Goal: Task Accomplishment & Management: Manage account settings

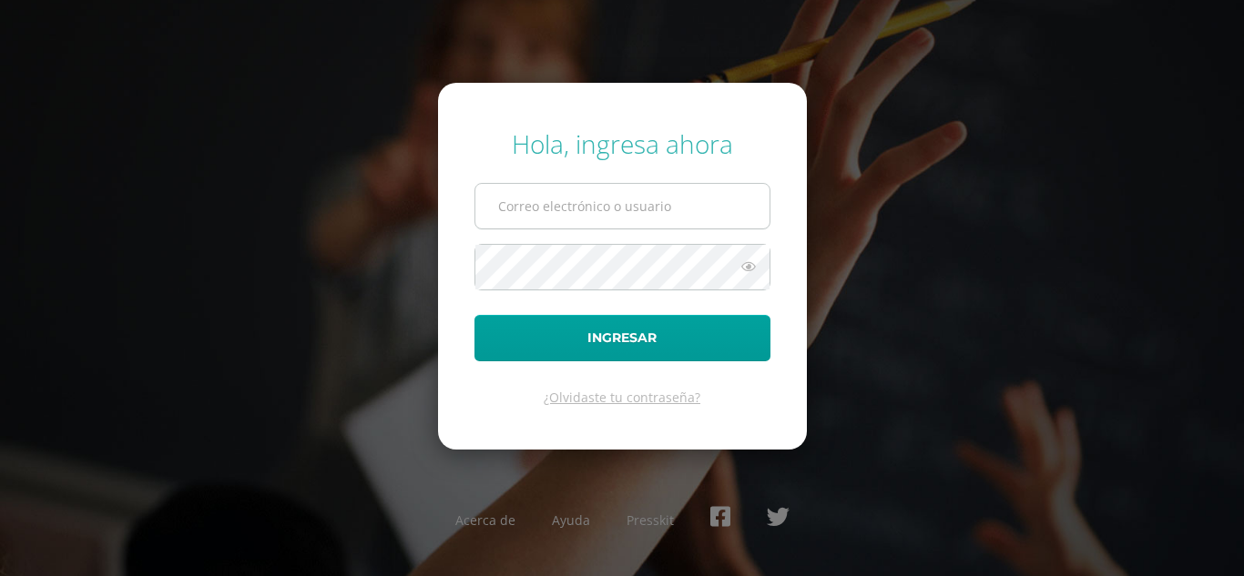
click at [647, 194] on input "text" at bounding box center [622, 206] width 294 height 45
type input "roset.roman97@gmail.com"
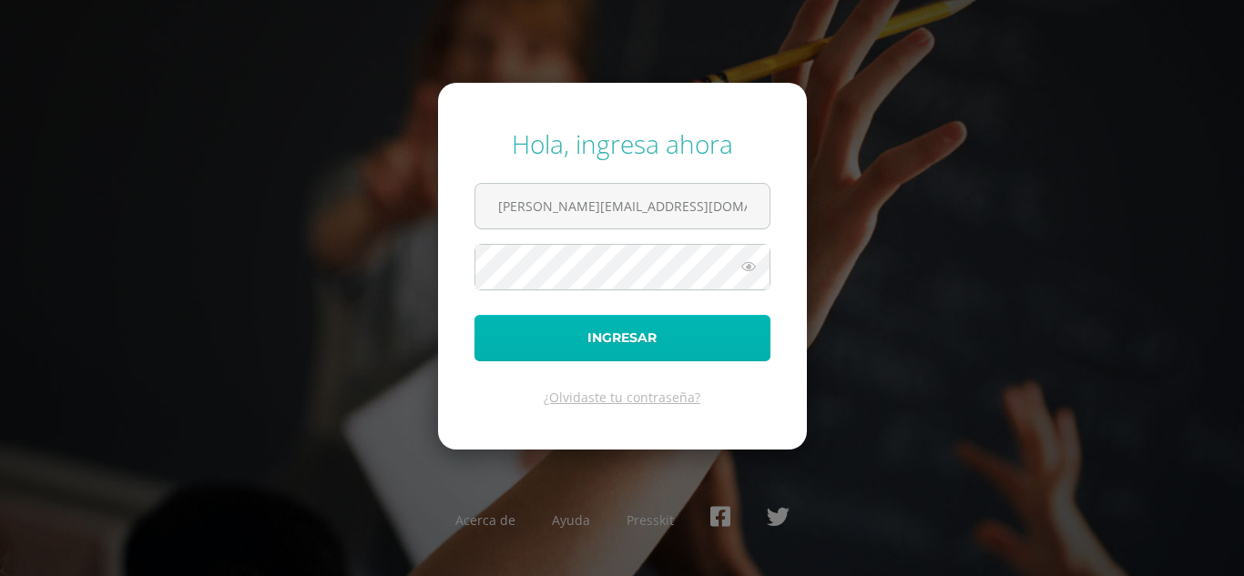
click at [662, 327] on button "Ingresar" at bounding box center [622, 338] width 296 height 46
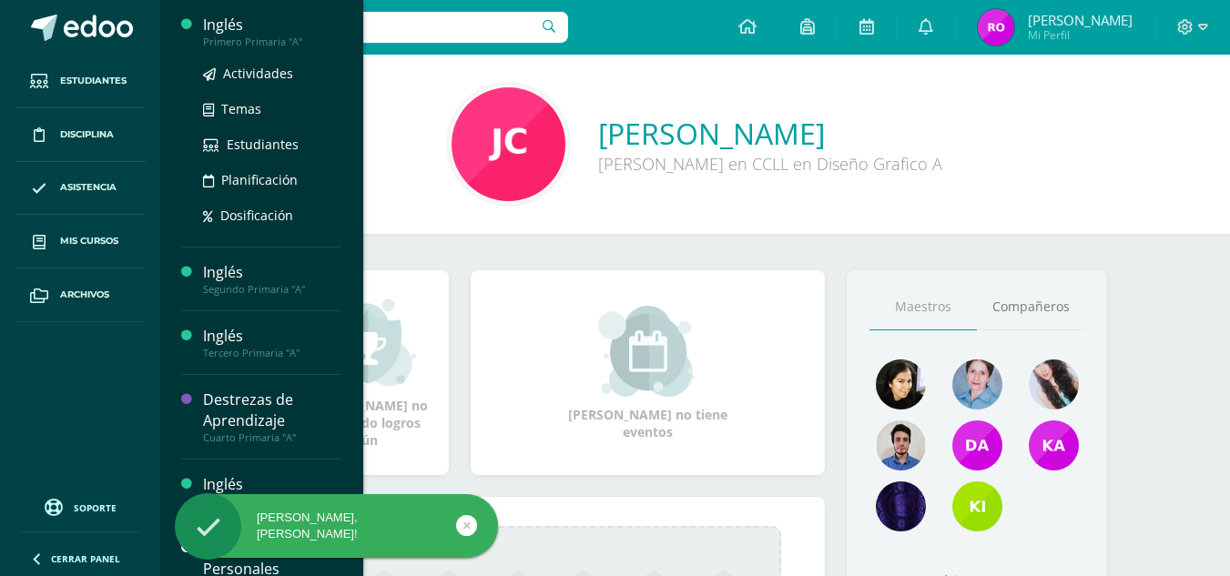
click at [211, 17] on div "Inglés" at bounding box center [272, 25] width 138 height 21
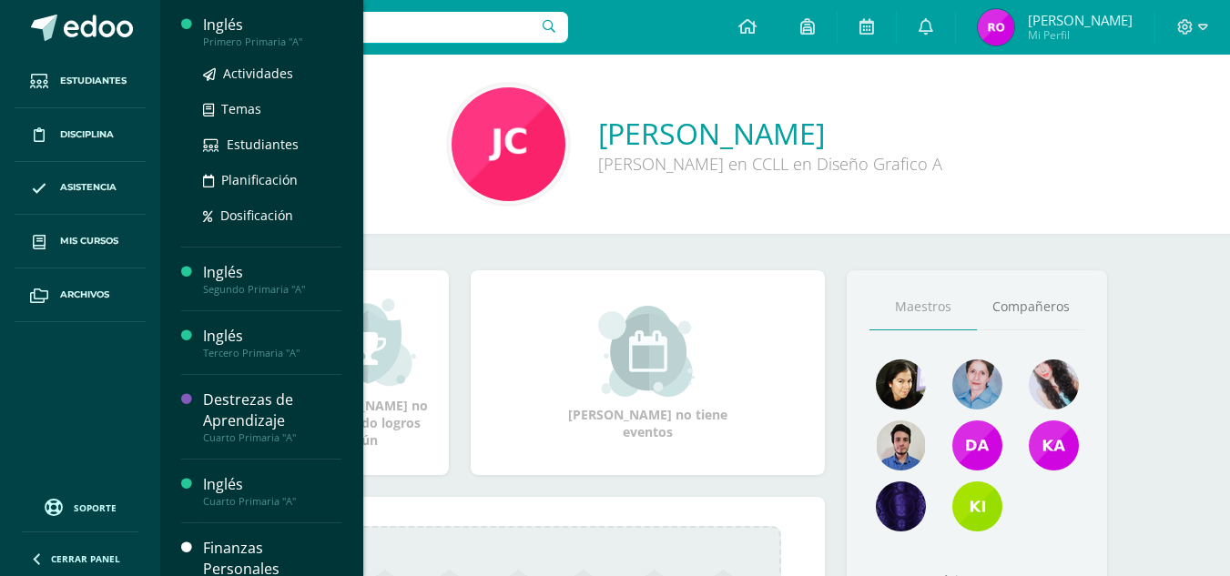
click at [229, 23] on div "Inglés" at bounding box center [272, 25] width 138 height 21
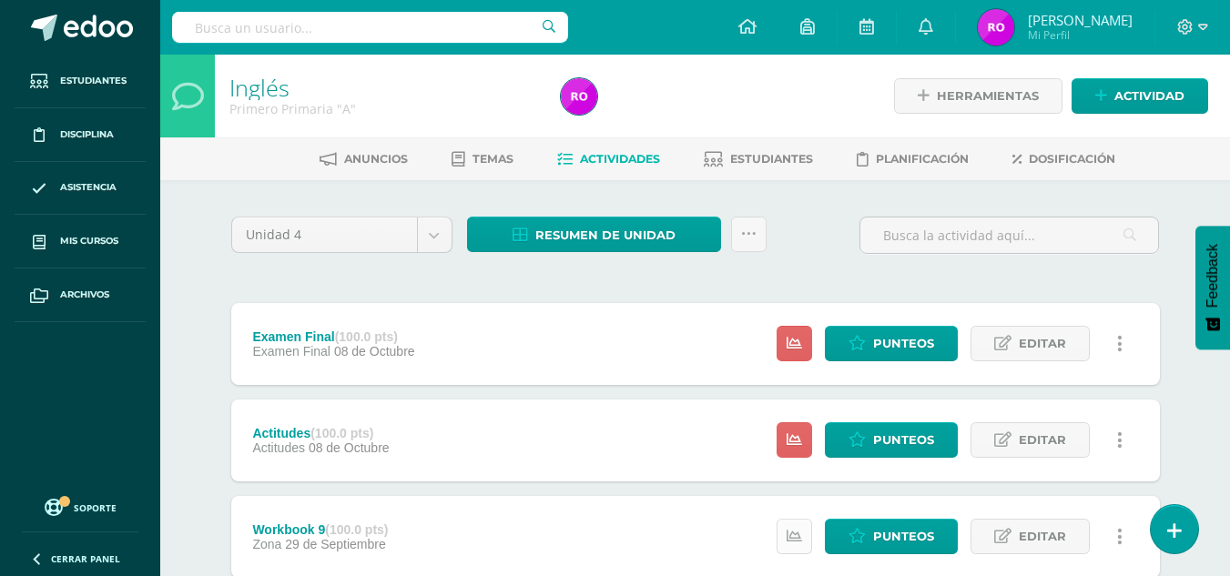
click at [801, 529] on icon at bounding box center [794, 536] width 15 height 15
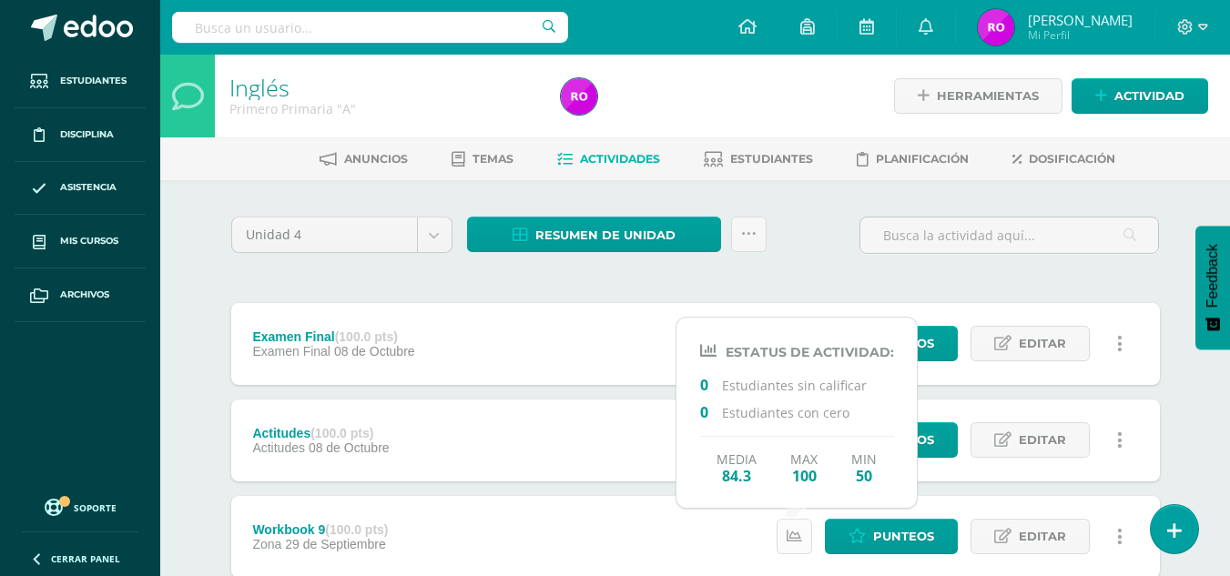
click at [801, 529] on icon at bounding box center [794, 536] width 15 height 15
click at [583, 320] on div "Examen Final (100.0 pts) Examen Final 08 de Octubre Estatus de Actividad: 0 Est…" at bounding box center [695, 344] width 929 height 82
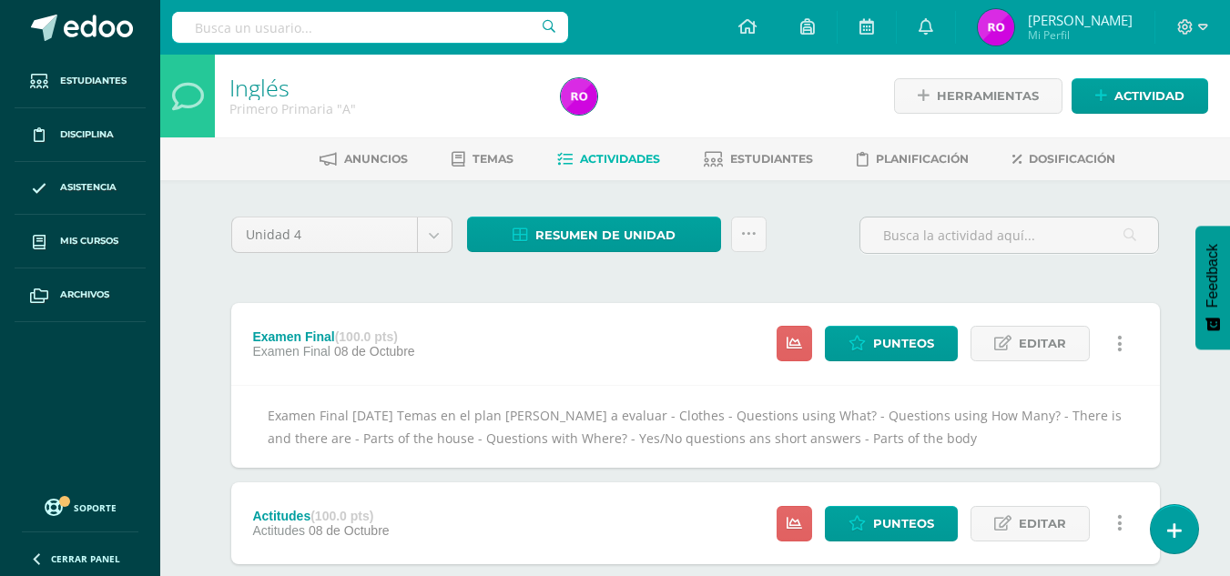
click at [673, 351] on div "Examen Final (100.0 pts) Examen Final 08 de Octubre Estatus de Actividad: 0 Est…" at bounding box center [695, 344] width 929 height 82
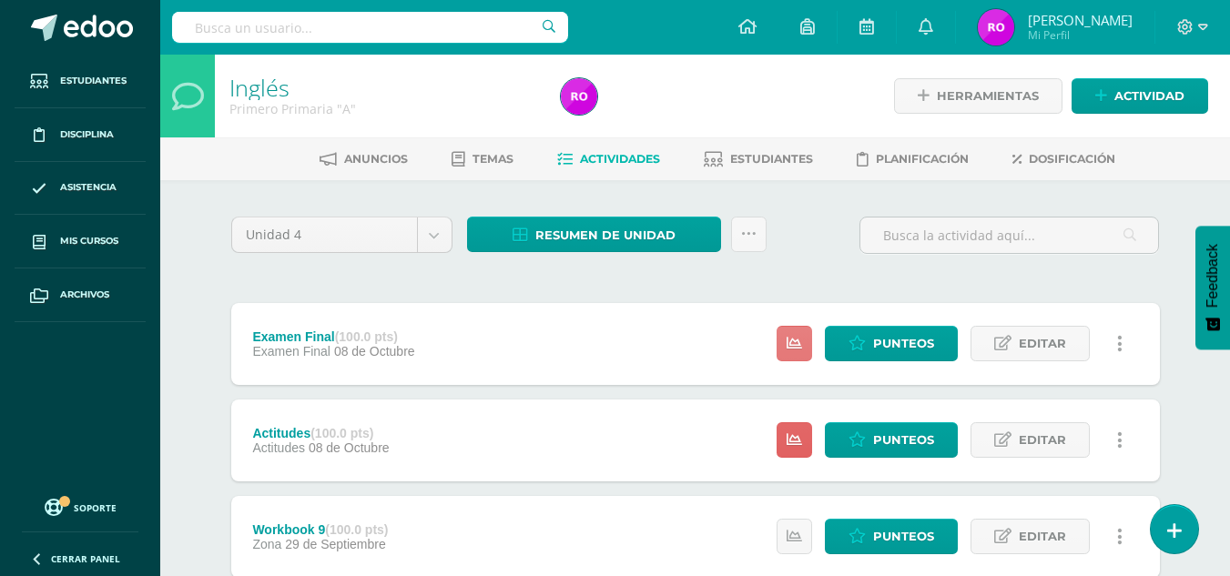
click at [786, 343] on link at bounding box center [795, 344] width 36 height 36
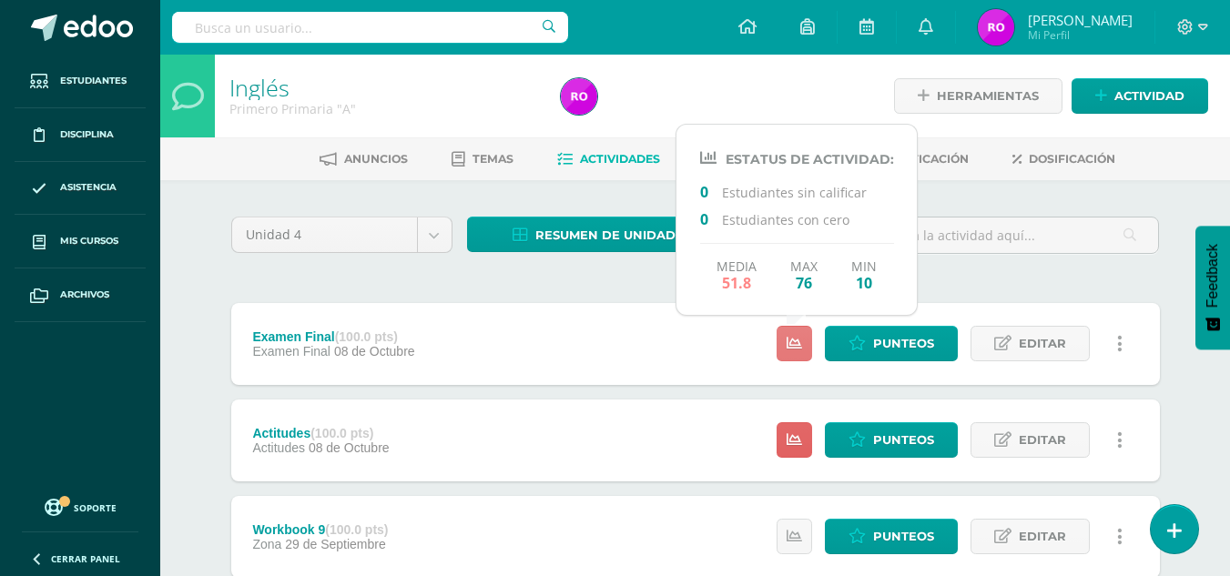
click at [786, 343] on link at bounding box center [795, 344] width 36 height 36
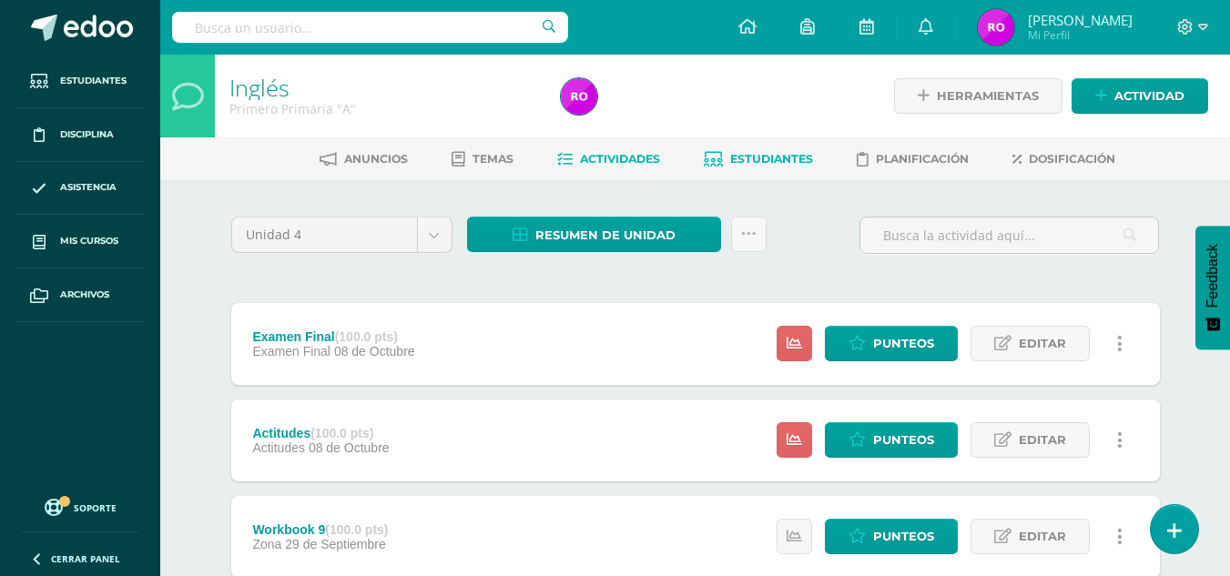
click at [745, 150] on link "Estudiantes" at bounding box center [758, 159] width 109 height 29
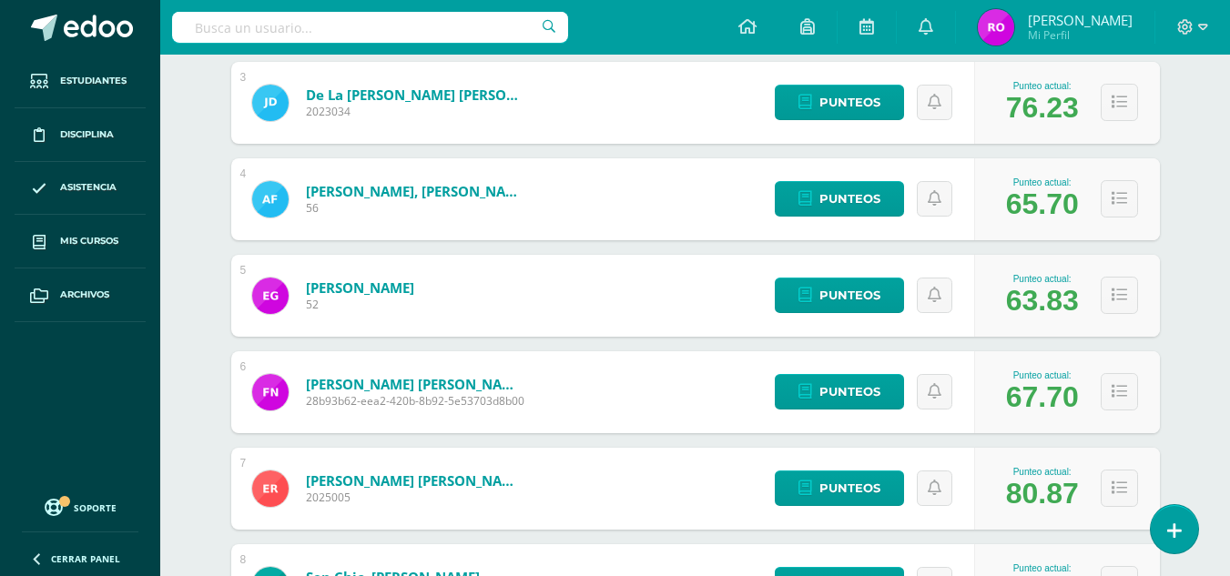
scroll to position [637, 0]
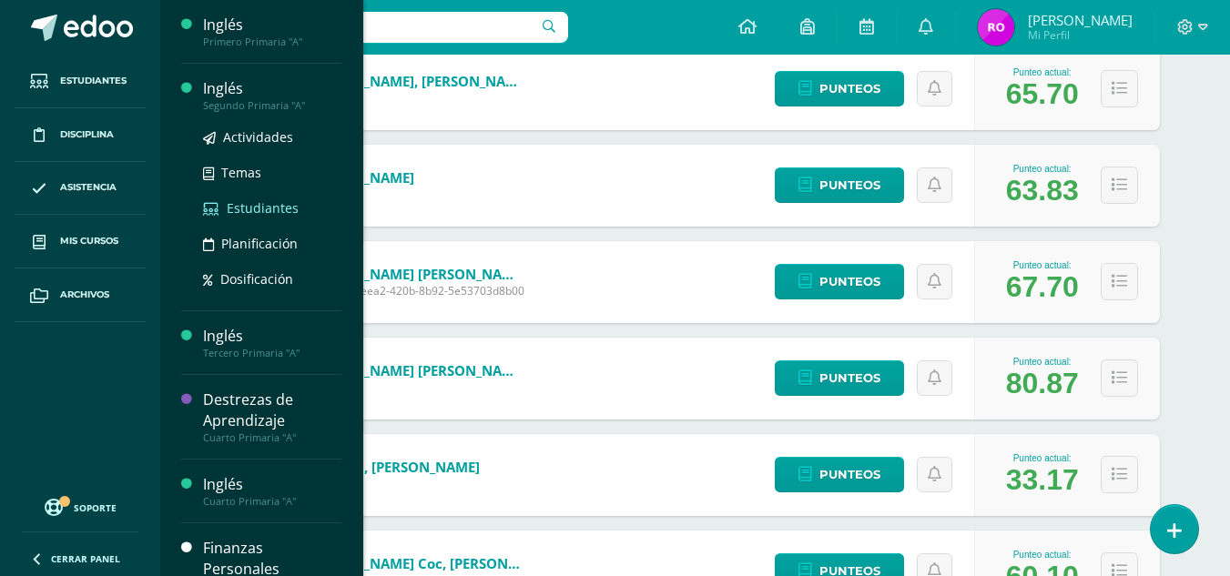
click at [250, 214] on span "Estudiantes" at bounding box center [263, 207] width 72 height 17
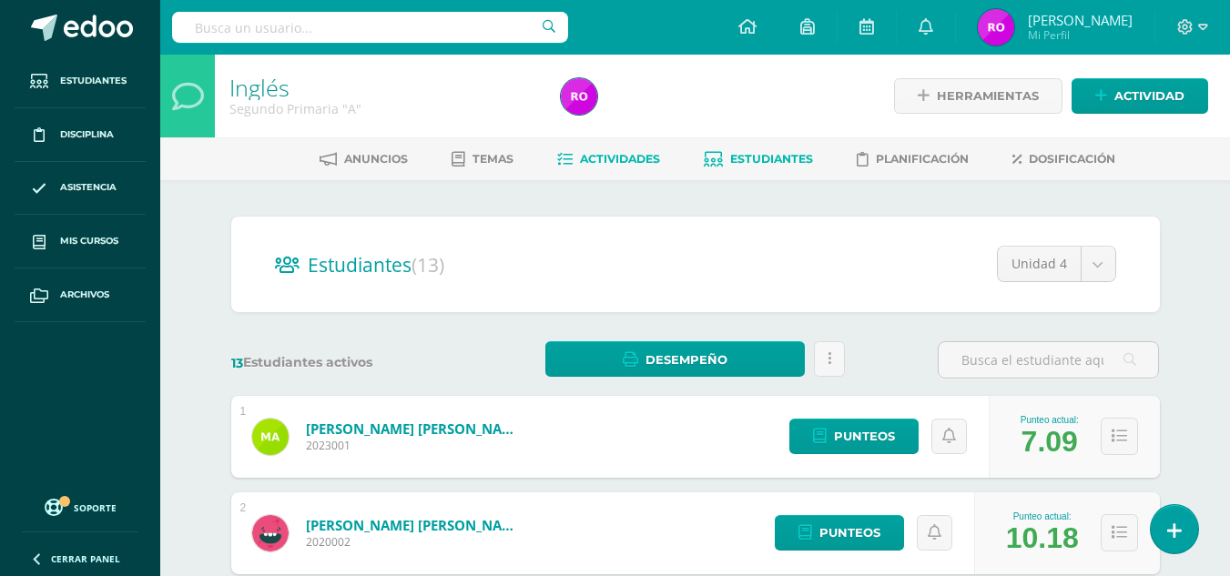
click at [624, 167] on link "Actividades" at bounding box center [608, 159] width 103 height 29
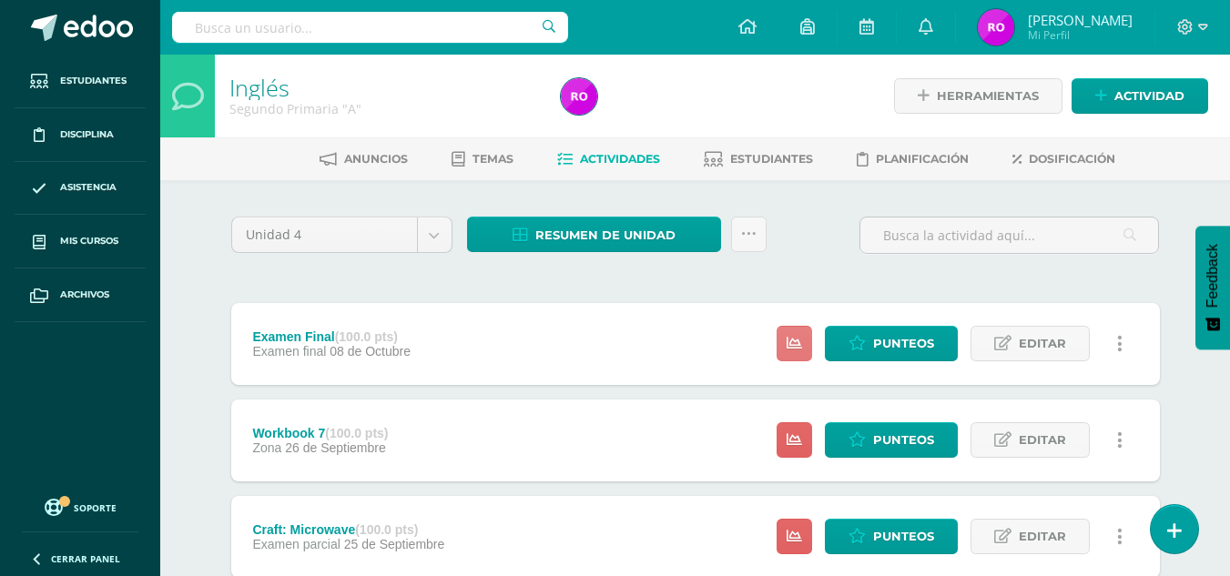
click at [791, 346] on icon at bounding box center [794, 343] width 15 height 15
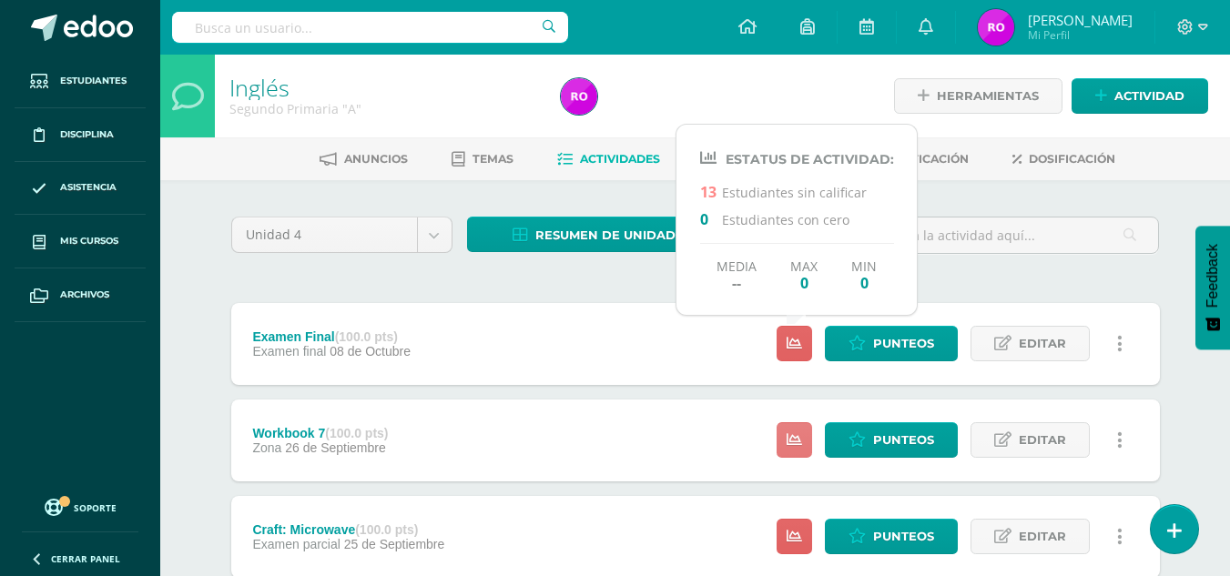
click at [798, 447] on icon at bounding box center [794, 439] width 15 height 15
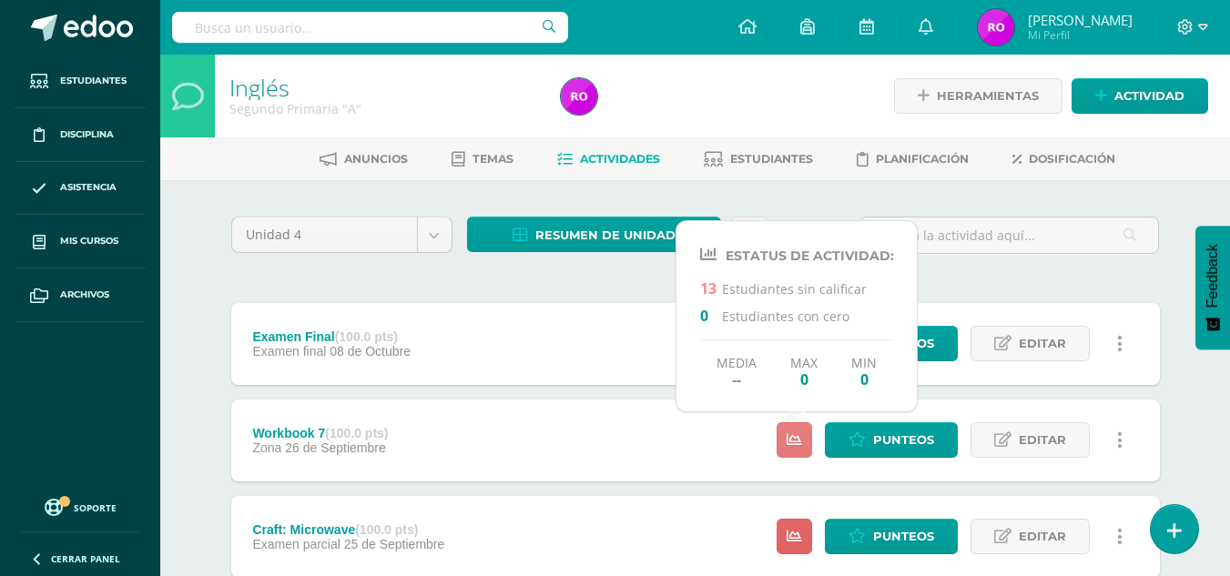
scroll to position [91, 0]
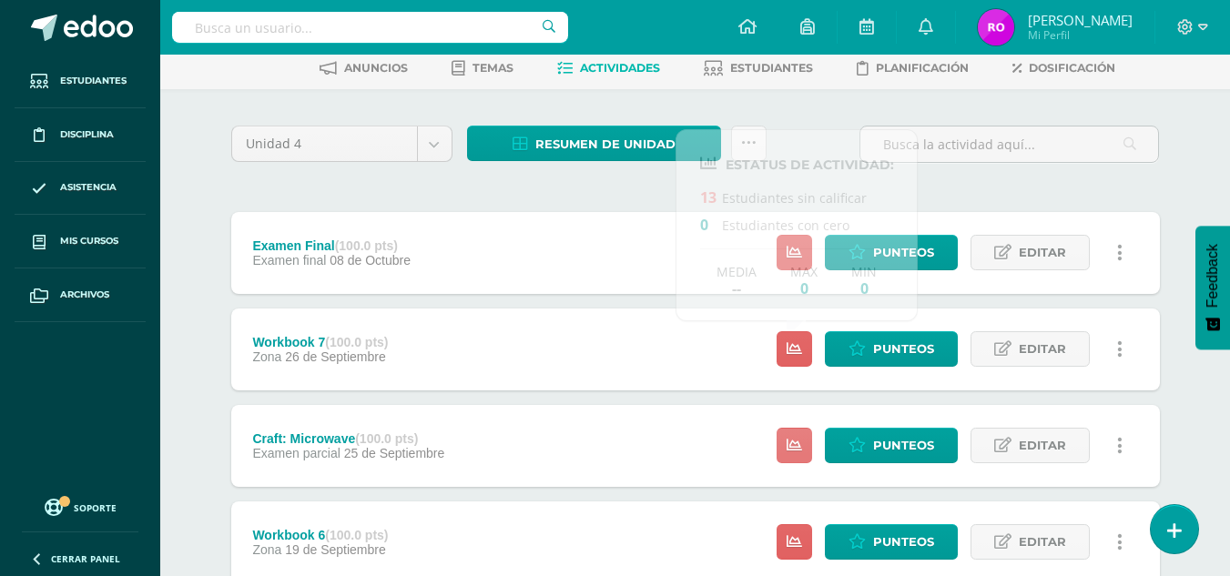
click at [798, 442] on icon at bounding box center [794, 445] width 15 height 15
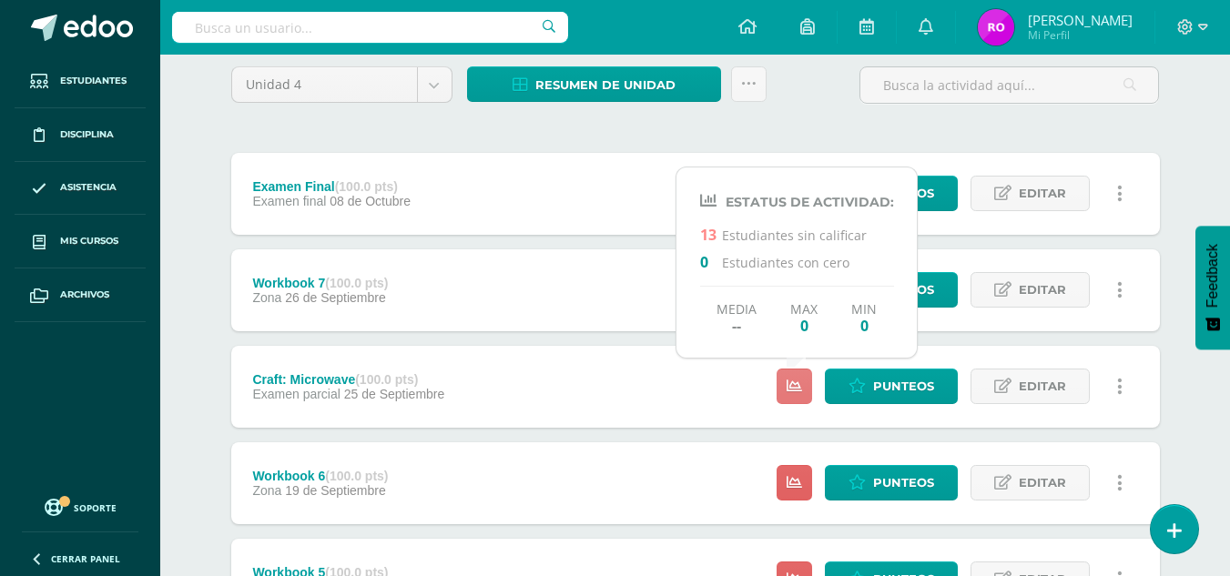
scroll to position [273, 0]
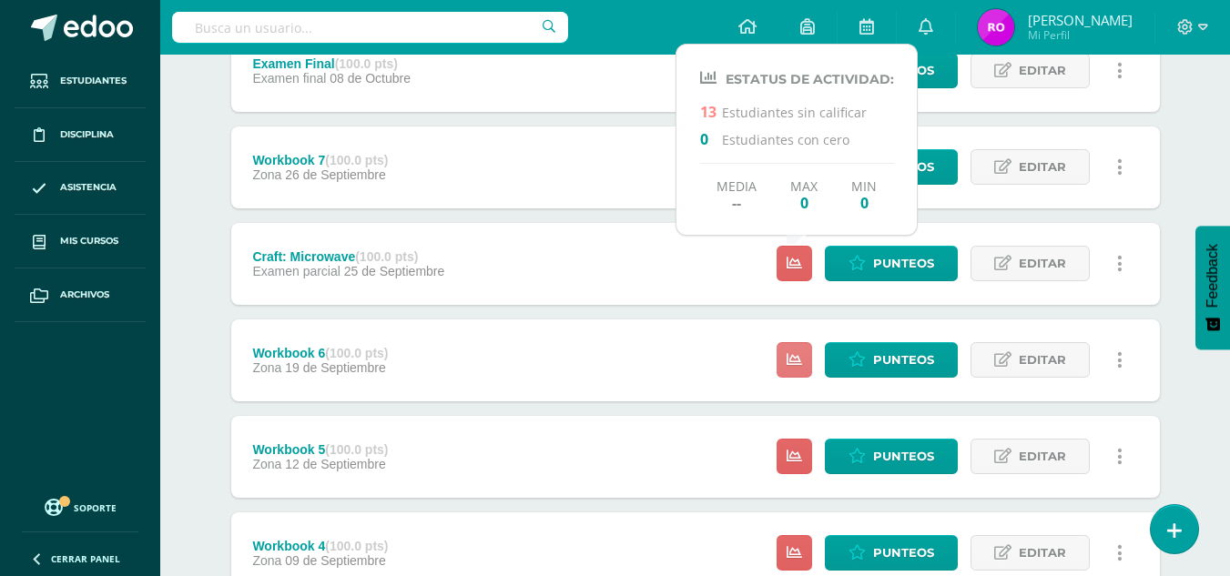
click at [805, 347] on link at bounding box center [795, 360] width 36 height 36
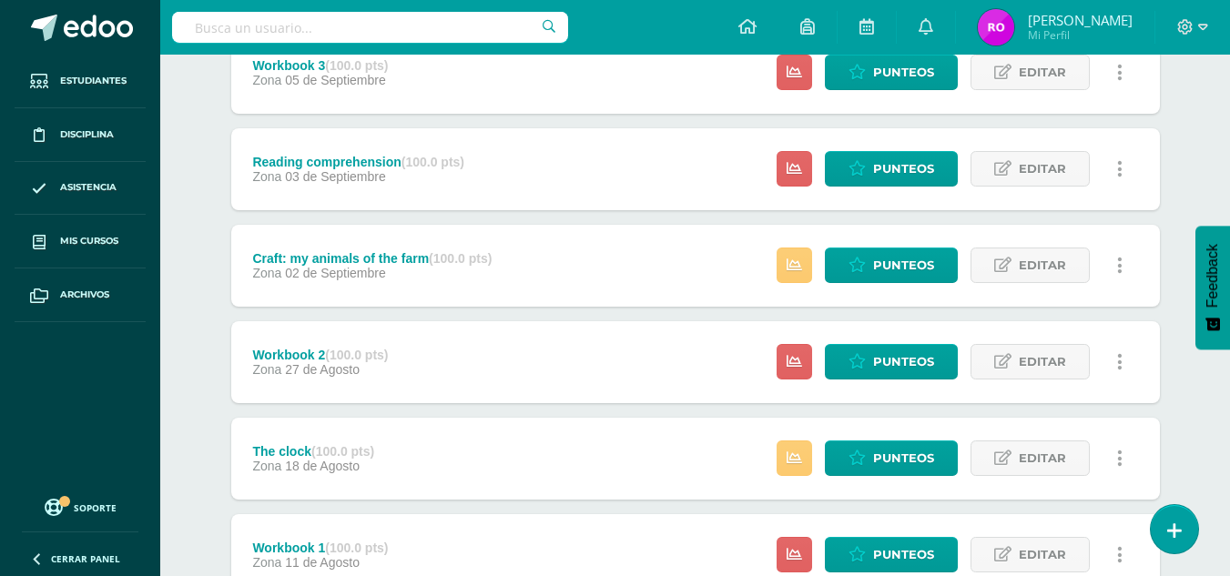
scroll to position [1088, 0]
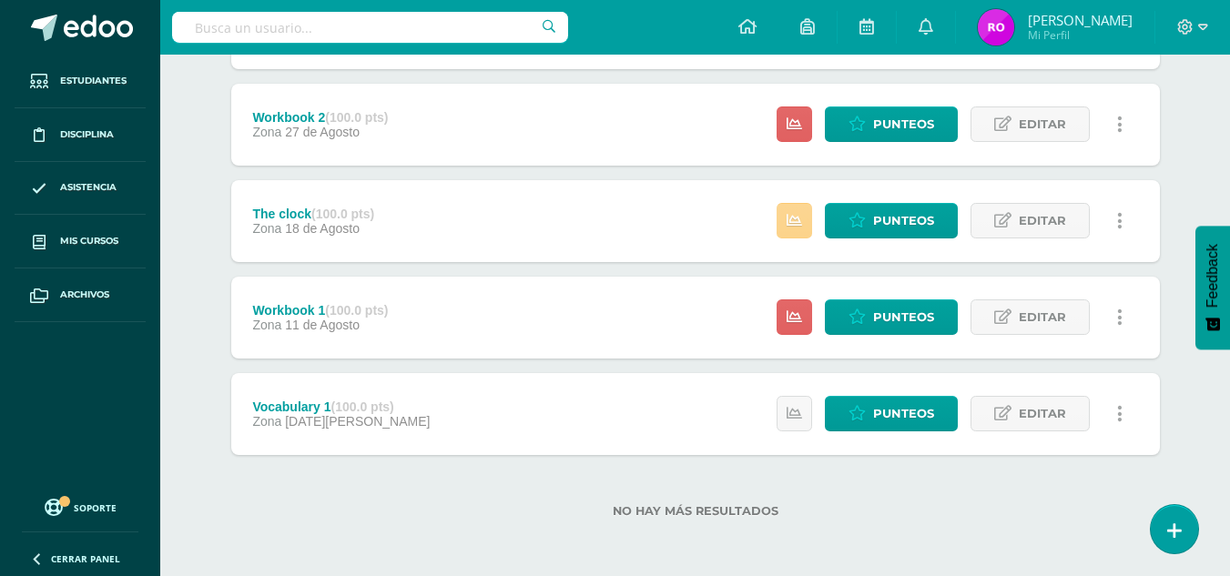
click at [789, 213] on icon at bounding box center [794, 220] width 15 height 15
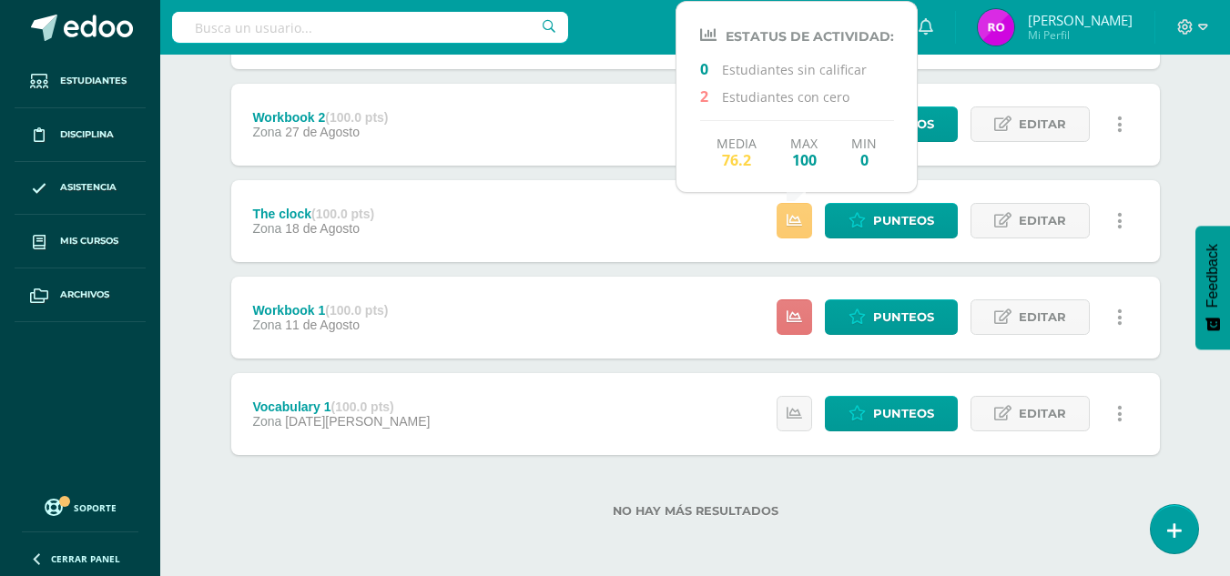
click at [804, 324] on link at bounding box center [795, 318] width 36 height 36
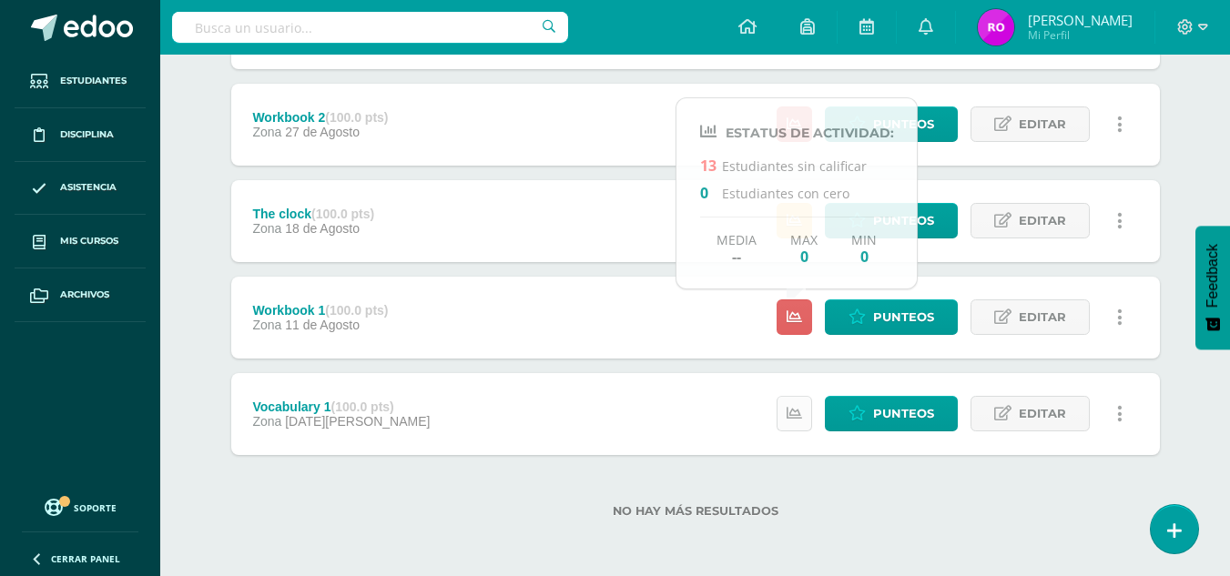
click at [798, 425] on link at bounding box center [795, 414] width 36 height 36
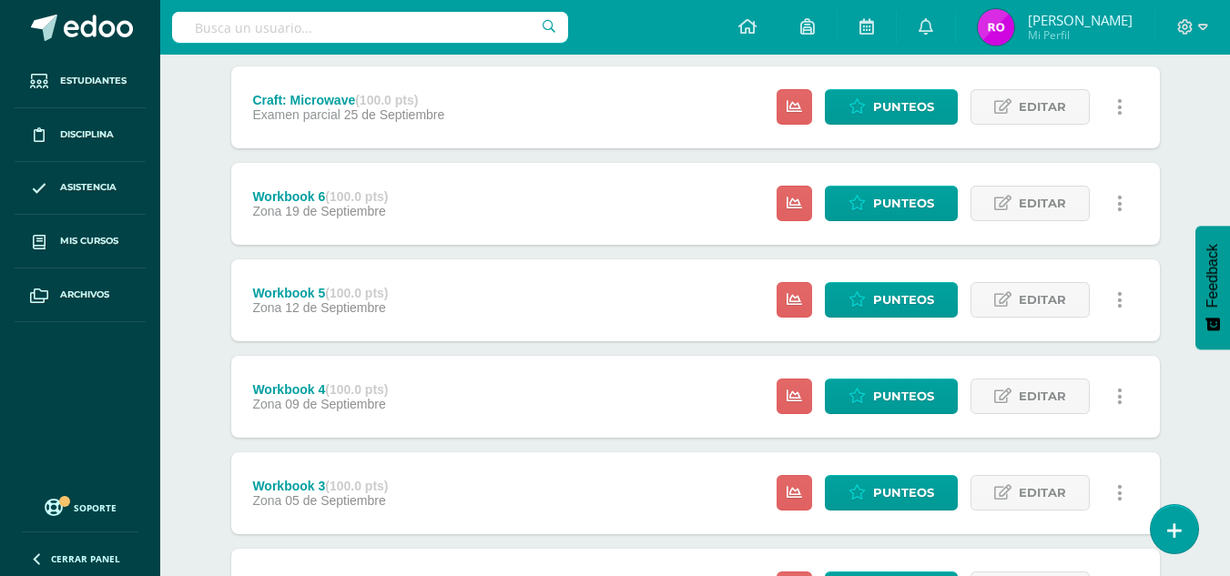
scroll to position [178, 0]
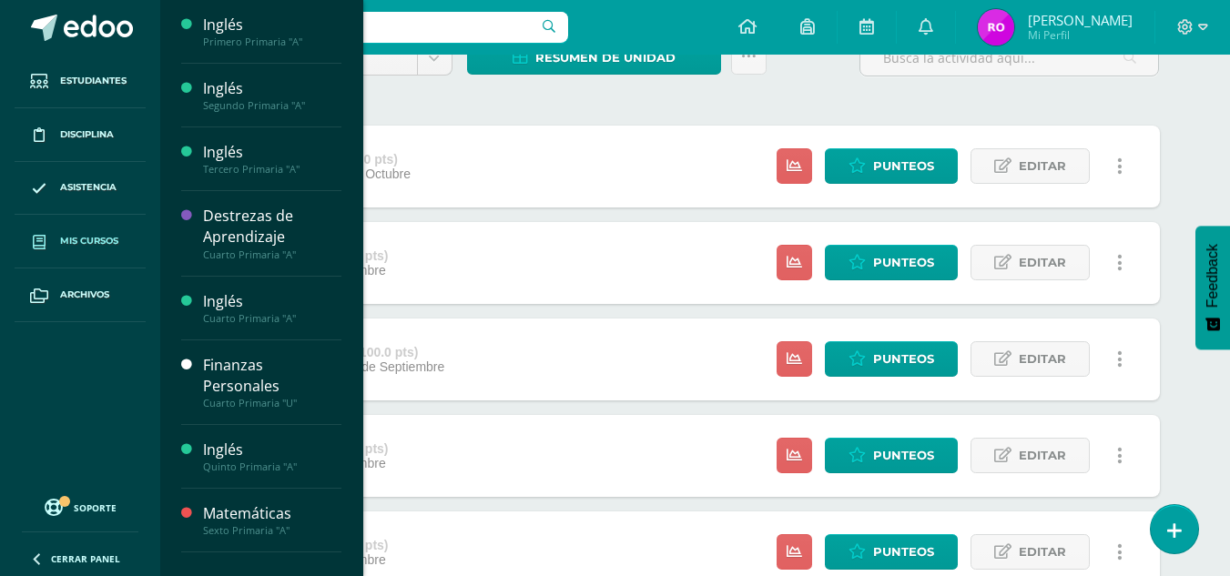
click at [97, 228] on link "Mis cursos" at bounding box center [80, 242] width 131 height 54
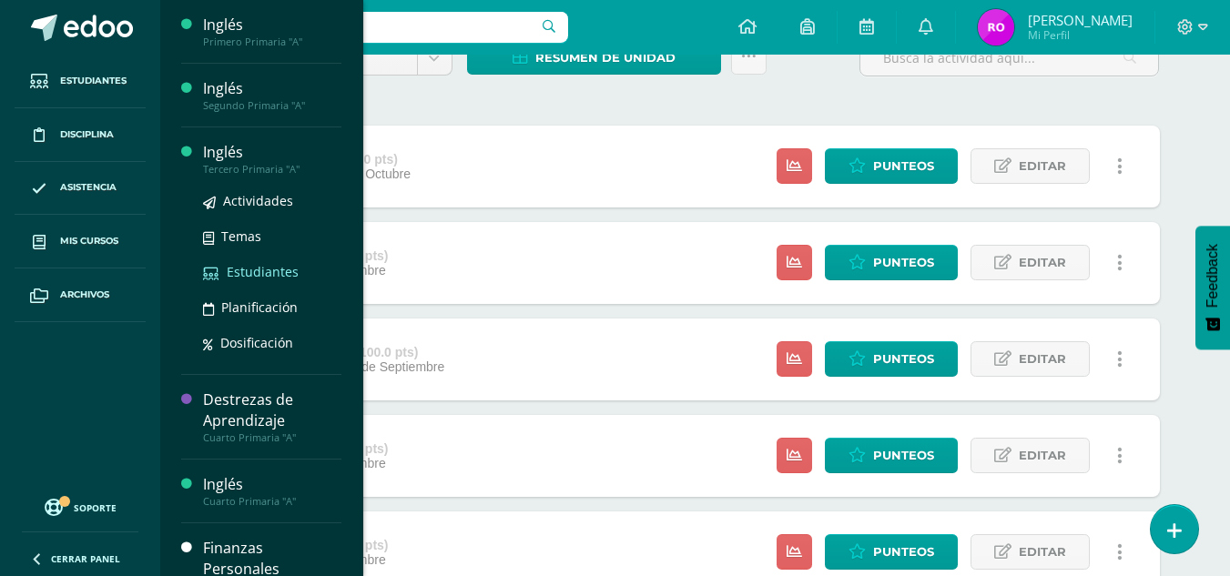
click at [259, 280] on span "Estudiantes" at bounding box center [263, 271] width 72 height 17
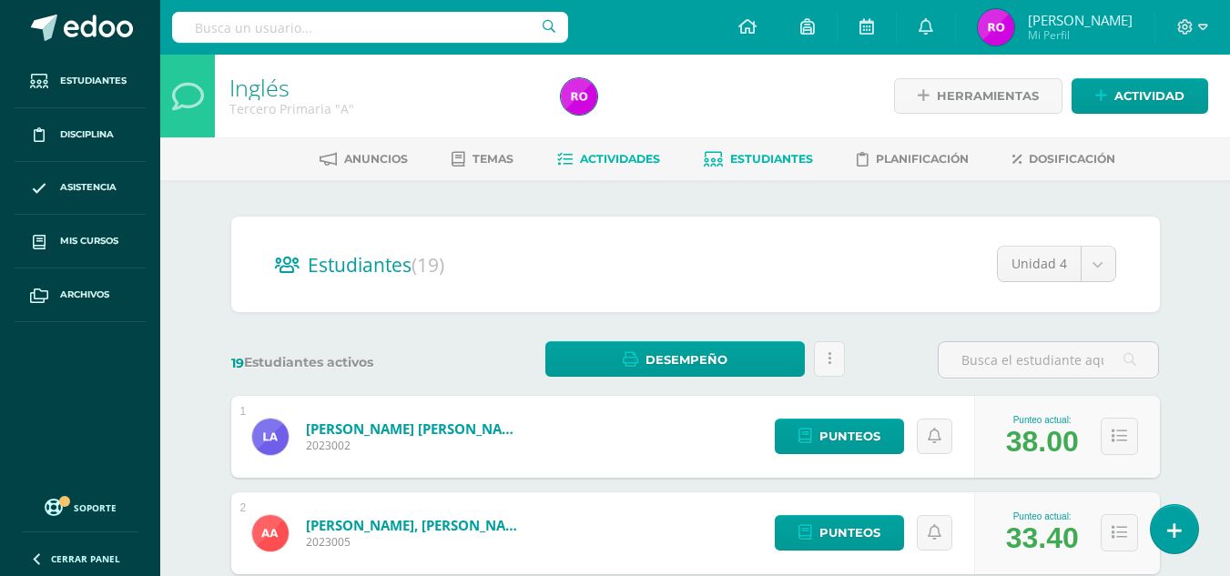
click at [589, 166] on span "Actividades" at bounding box center [620, 159] width 80 height 14
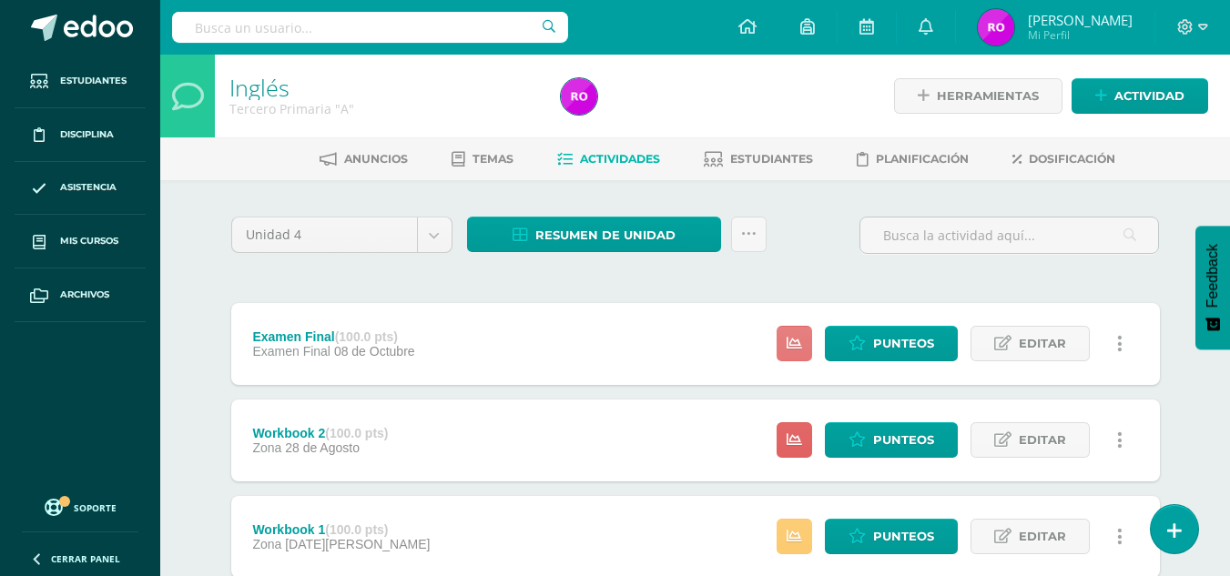
click at [790, 344] on icon at bounding box center [794, 343] width 15 height 15
click at [803, 440] on link at bounding box center [795, 440] width 36 height 36
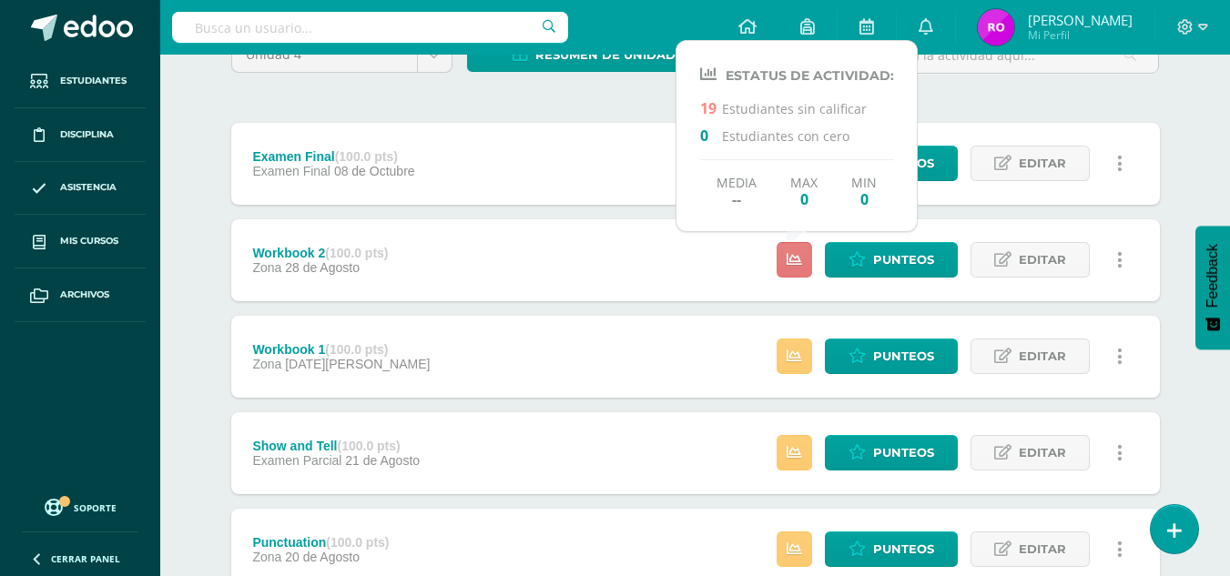
scroll to position [182, 0]
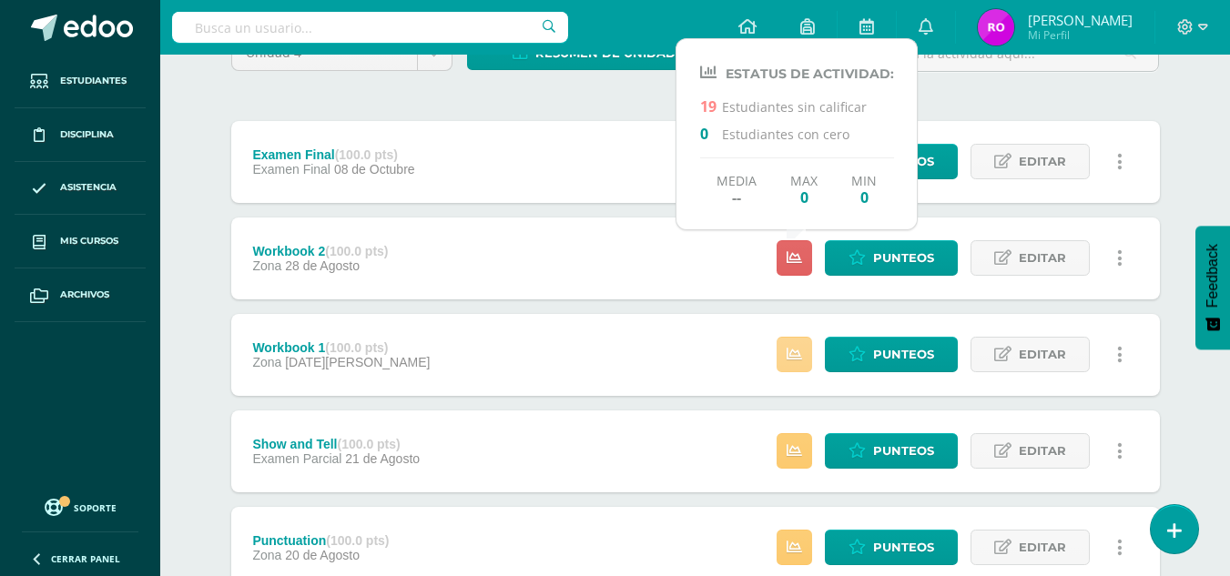
click at [785, 355] on link at bounding box center [795, 355] width 36 height 36
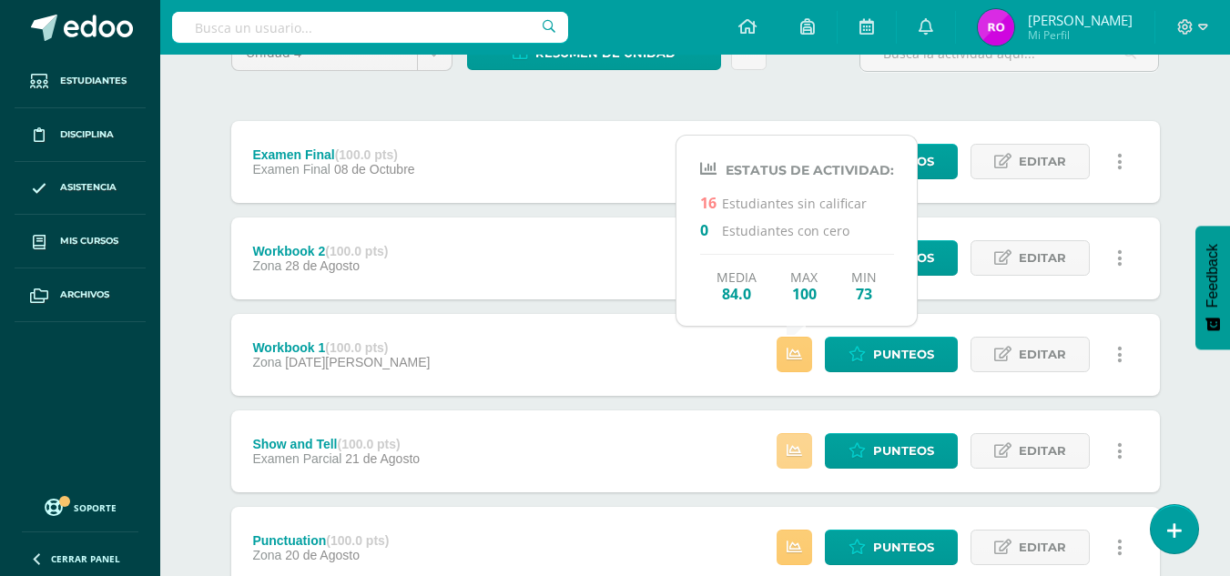
click at [798, 444] on icon at bounding box center [794, 450] width 15 height 15
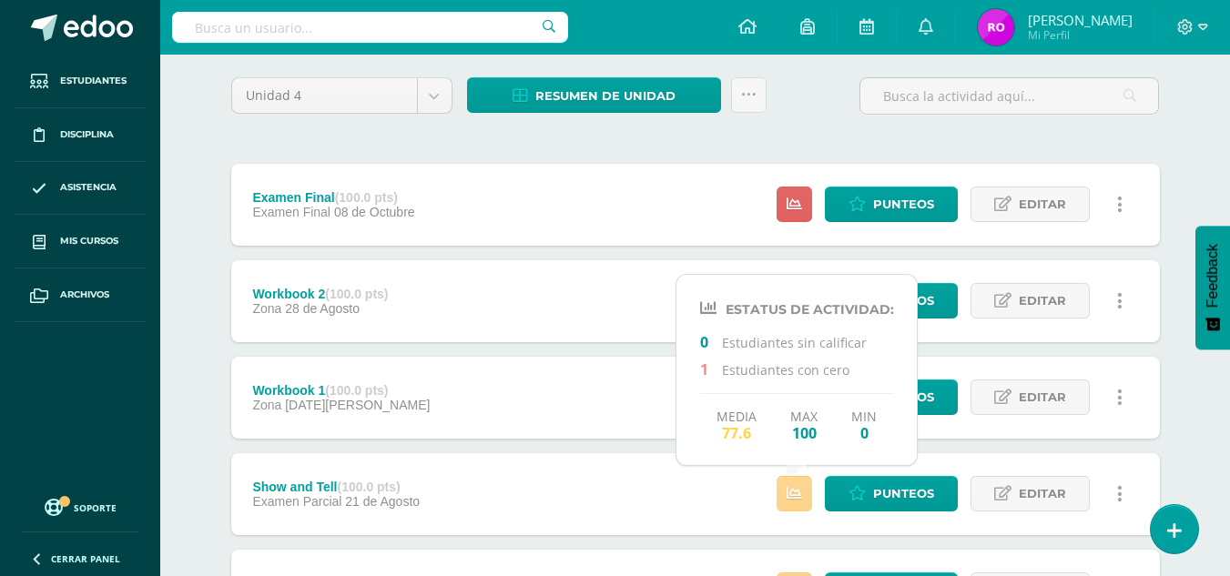
scroll to position [0, 0]
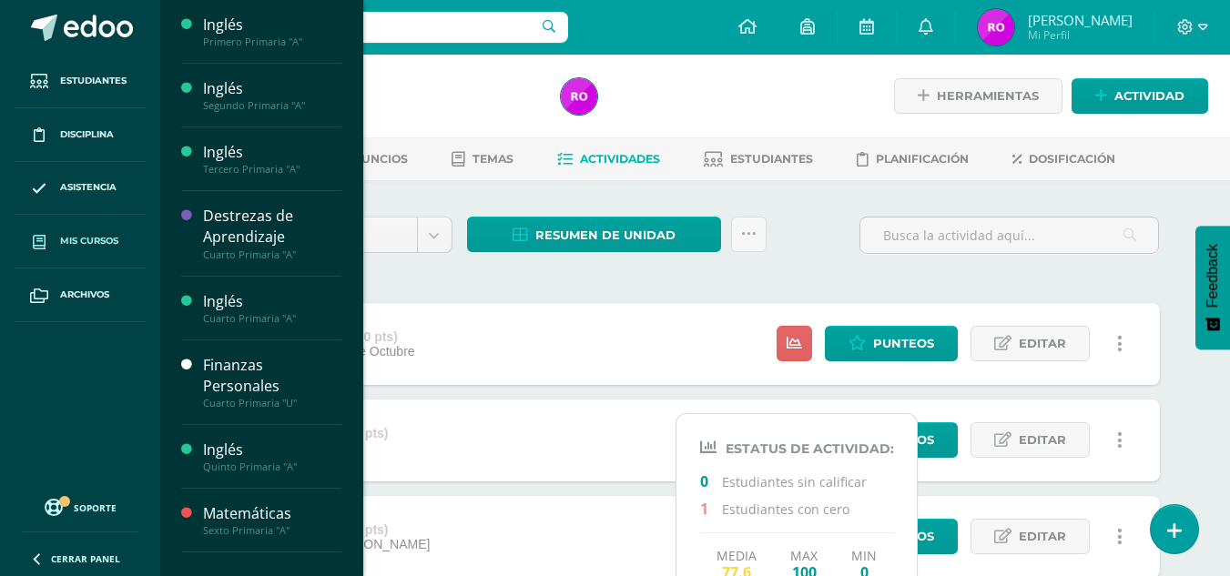
click at [54, 246] on span at bounding box center [39, 241] width 33 height 33
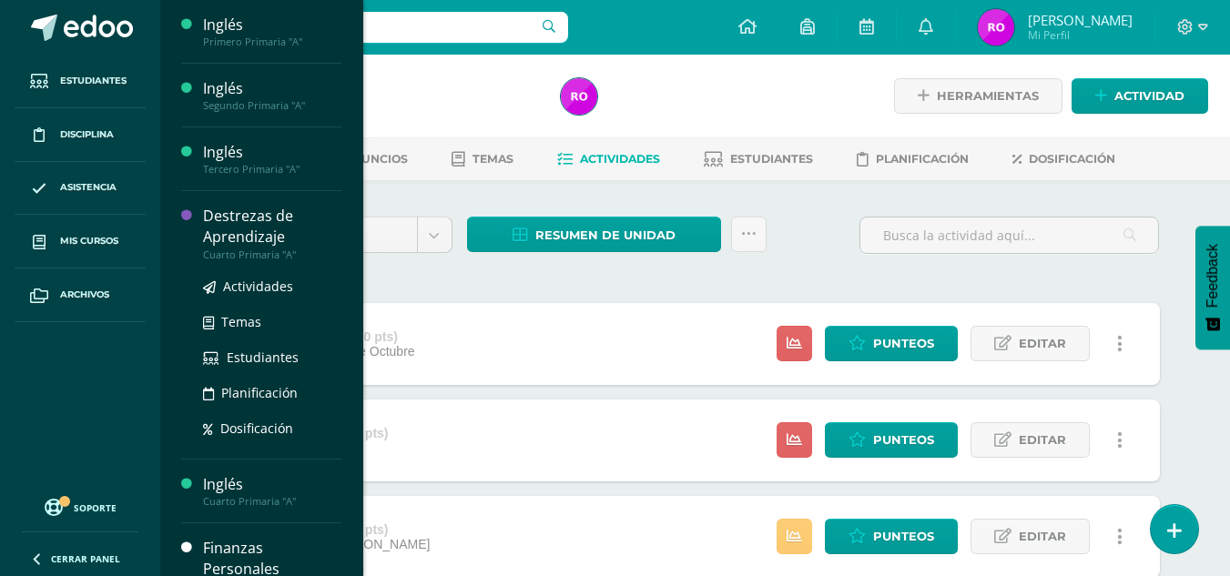
click at [214, 215] on div "Destrezas de Aprendizaje" at bounding box center [272, 227] width 138 height 42
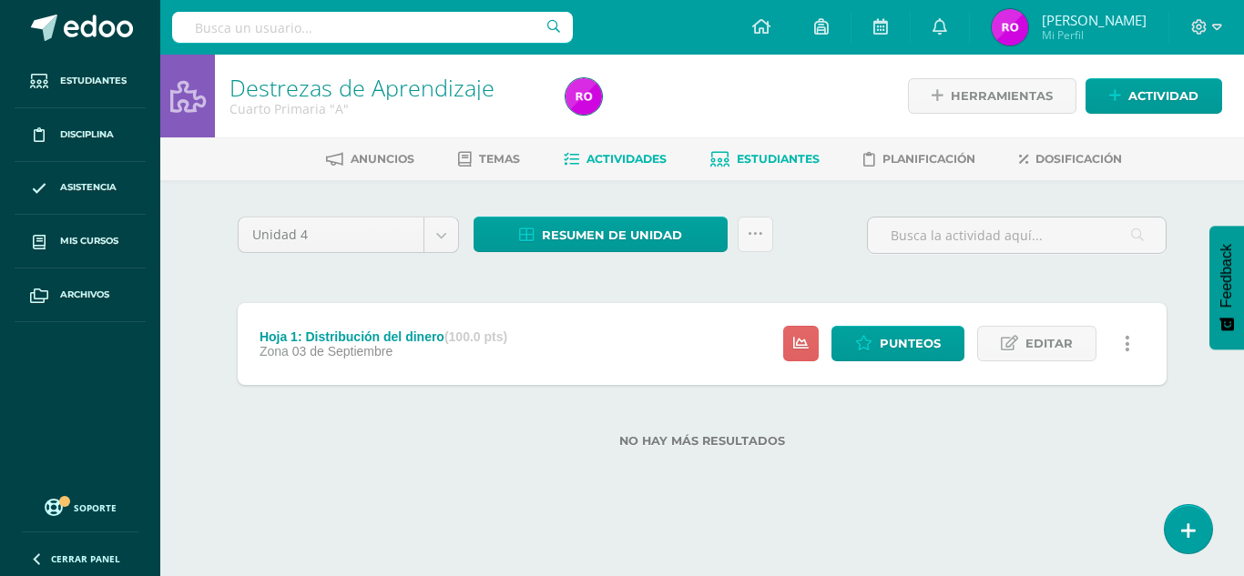
click at [763, 169] on link "Estudiantes" at bounding box center [764, 159] width 109 height 29
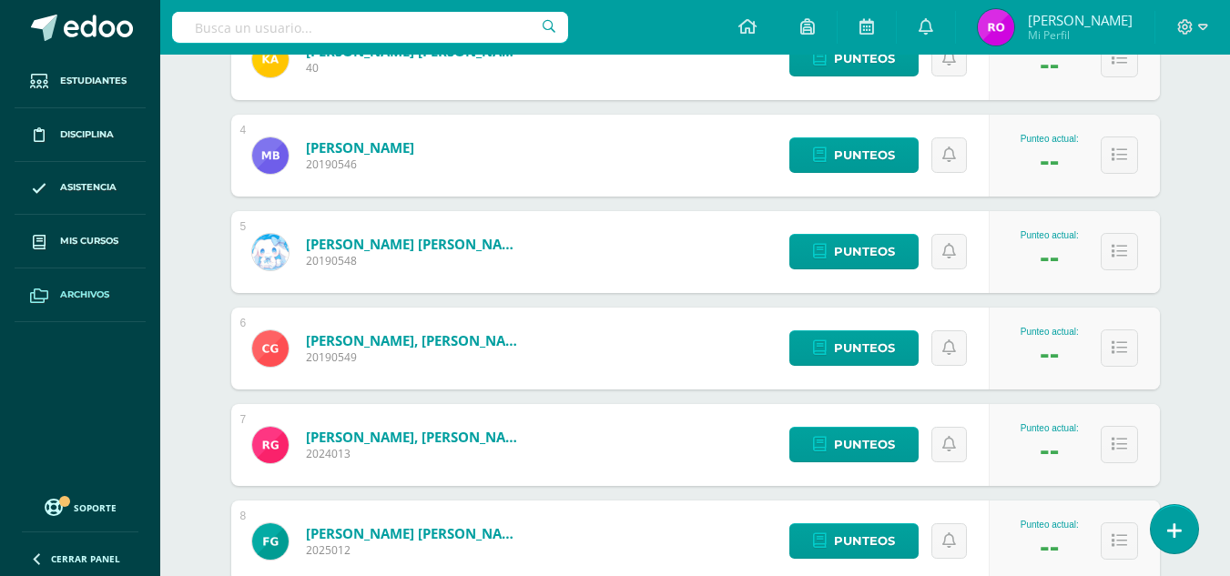
scroll to position [728, 0]
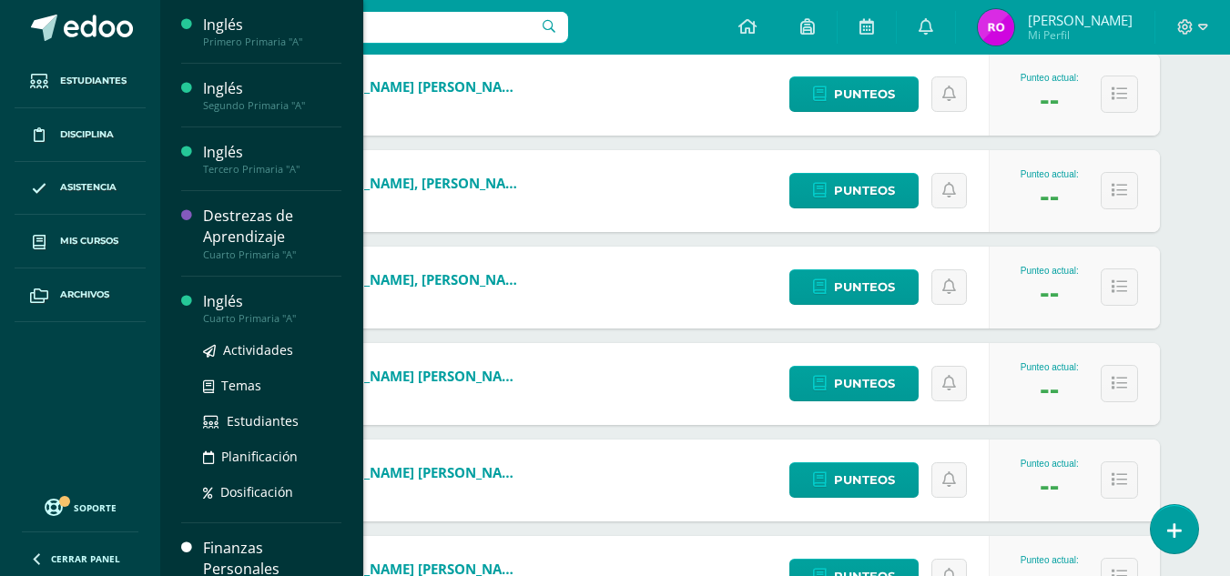
click at [241, 293] on div "Inglés" at bounding box center [272, 301] width 138 height 21
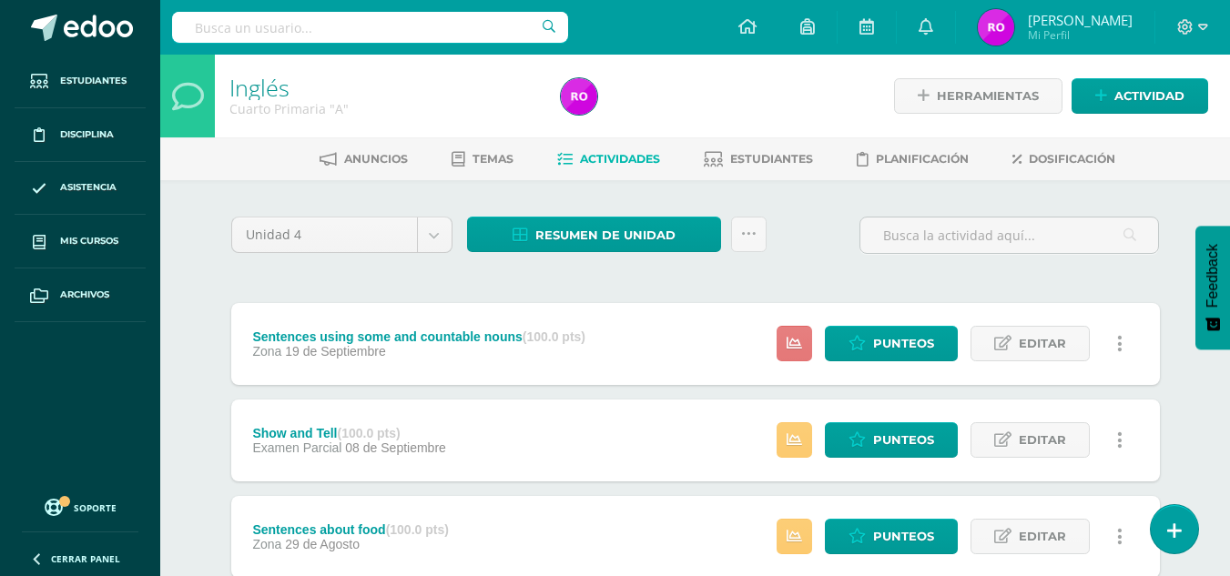
click at [790, 343] on icon at bounding box center [794, 343] width 15 height 15
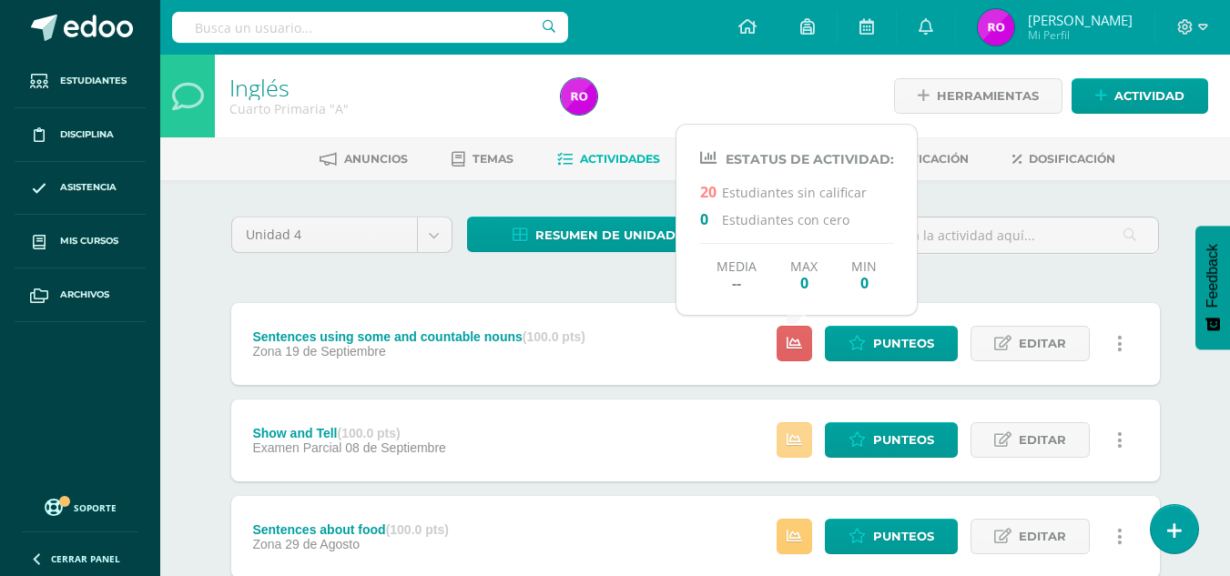
click at [797, 444] on icon at bounding box center [794, 439] width 15 height 15
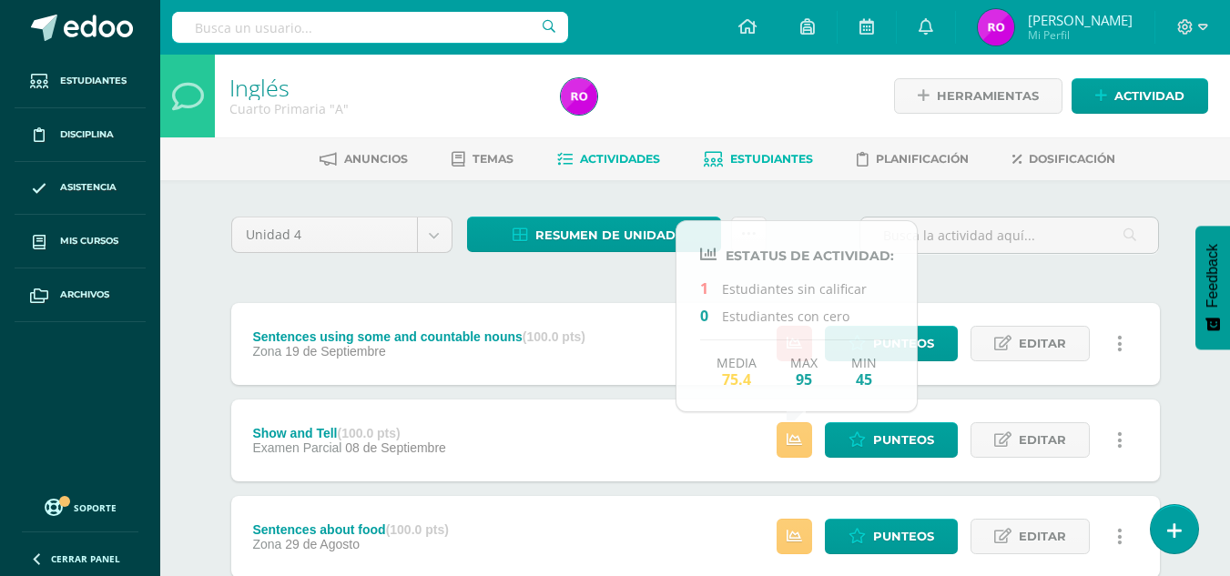
click at [762, 148] on link "Estudiantes" at bounding box center [758, 159] width 109 height 29
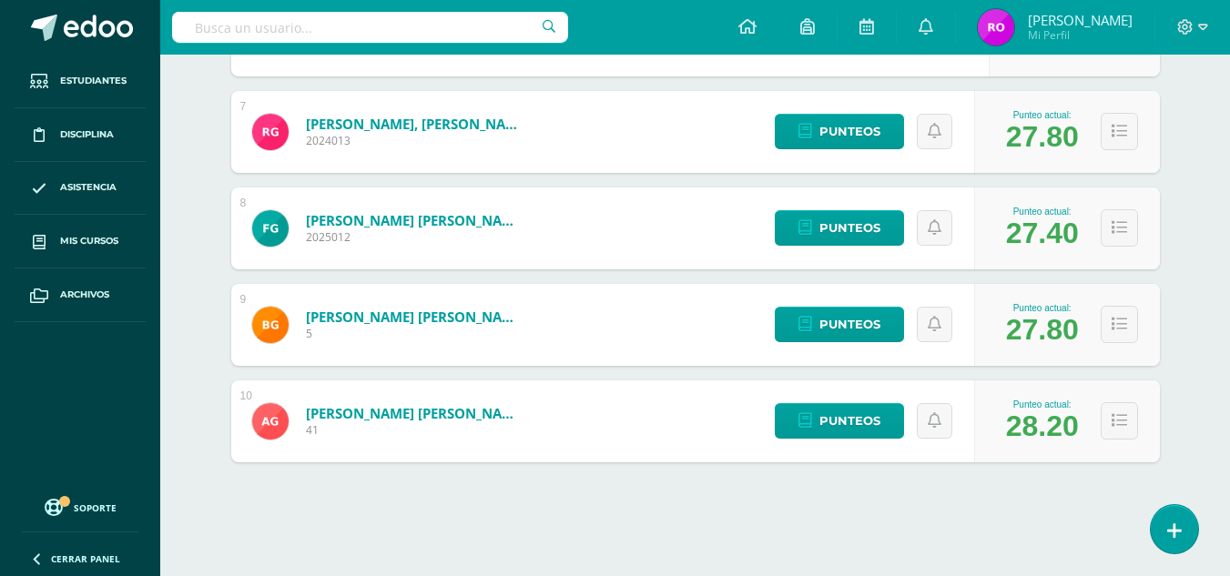
scroll to position [885, 0]
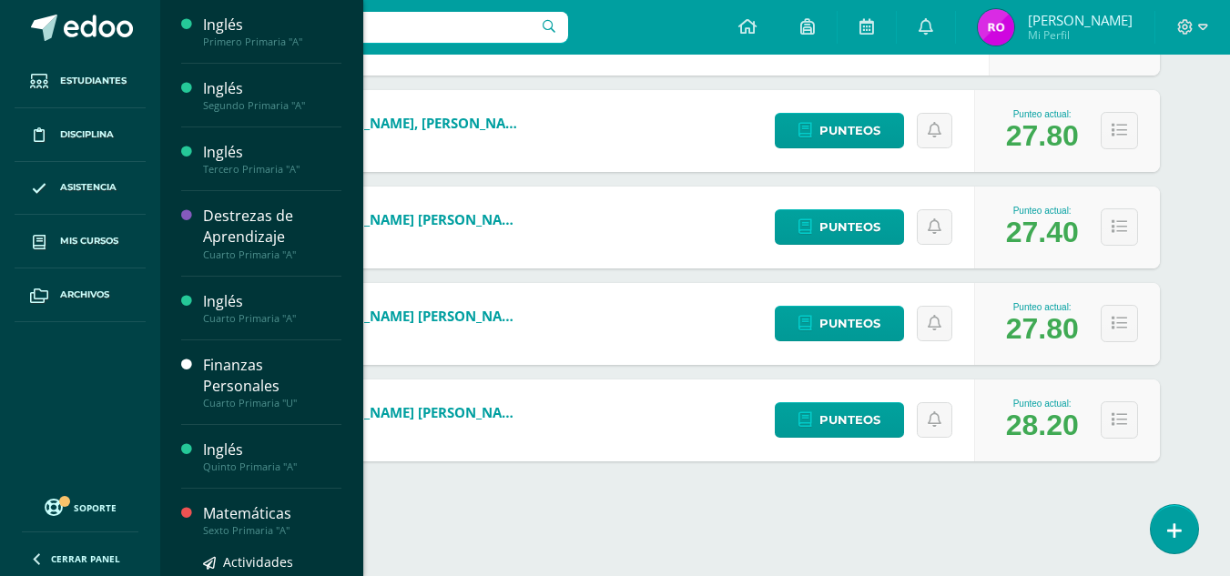
click at [242, 503] on div "Matemáticas" at bounding box center [272, 513] width 138 height 21
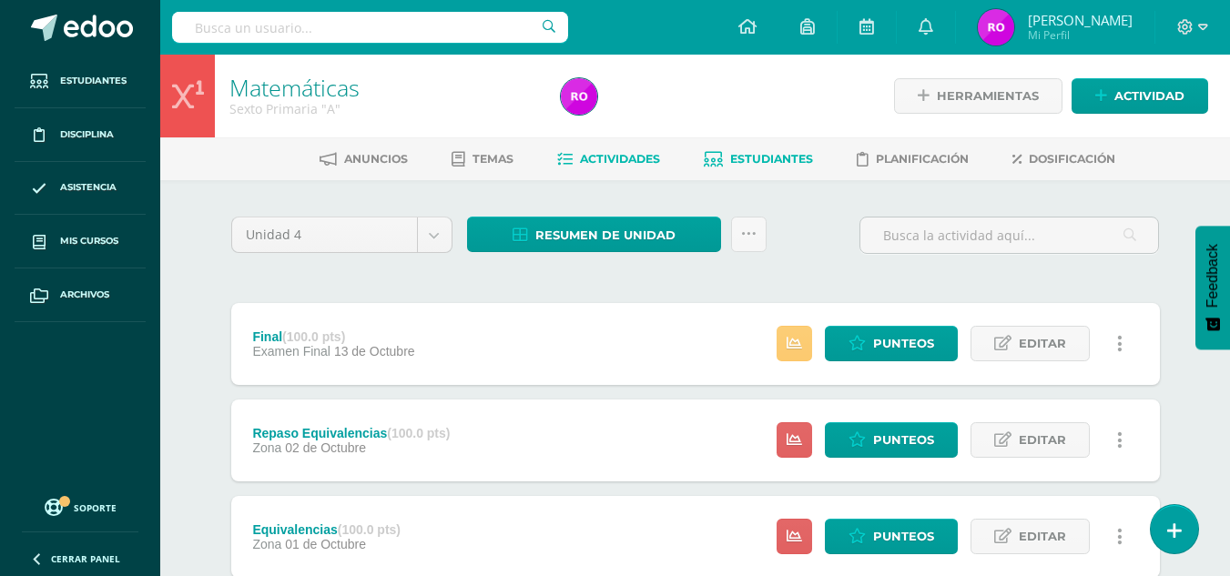
click at [710, 158] on icon at bounding box center [713, 159] width 19 height 15
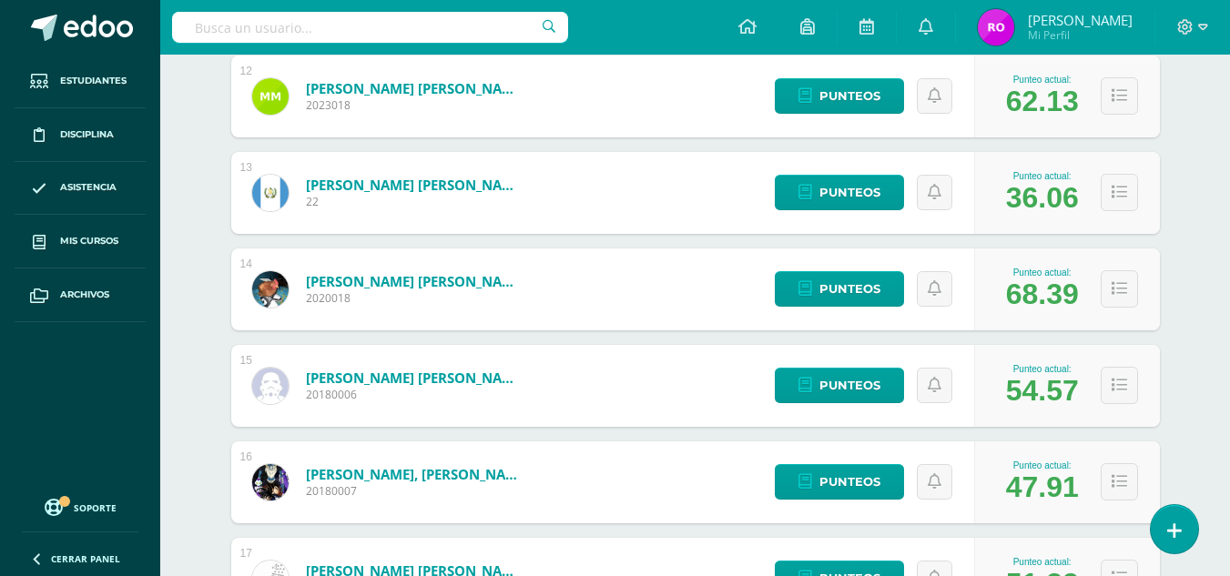
scroll to position [1396, 0]
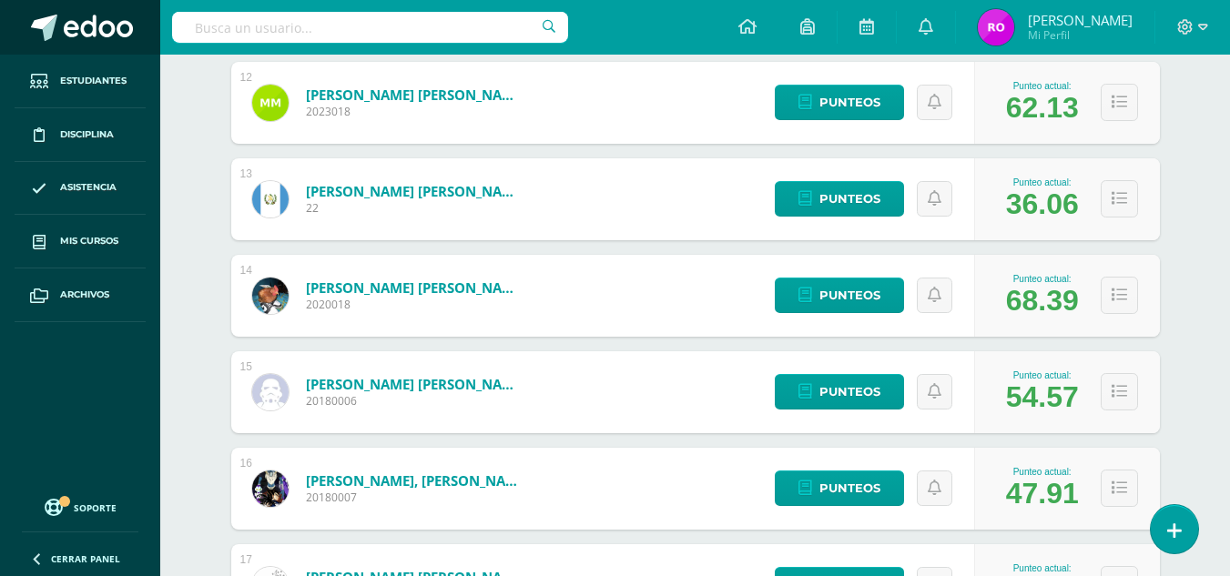
click at [86, 38] on span at bounding box center [98, 28] width 69 height 27
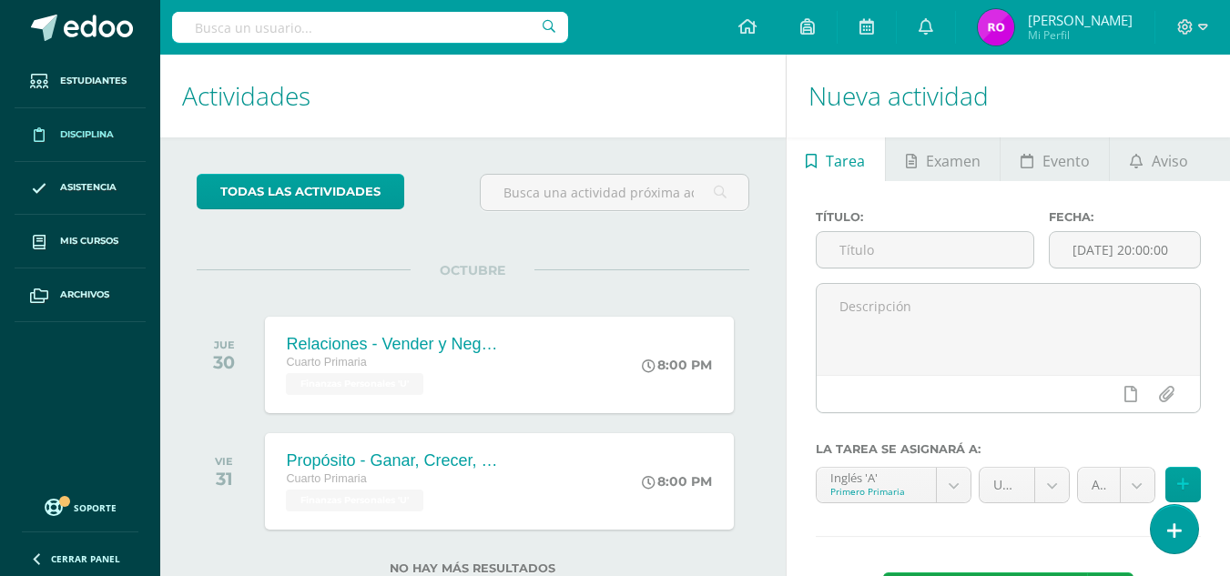
click at [93, 137] on span "Disciplina" at bounding box center [87, 134] width 54 height 15
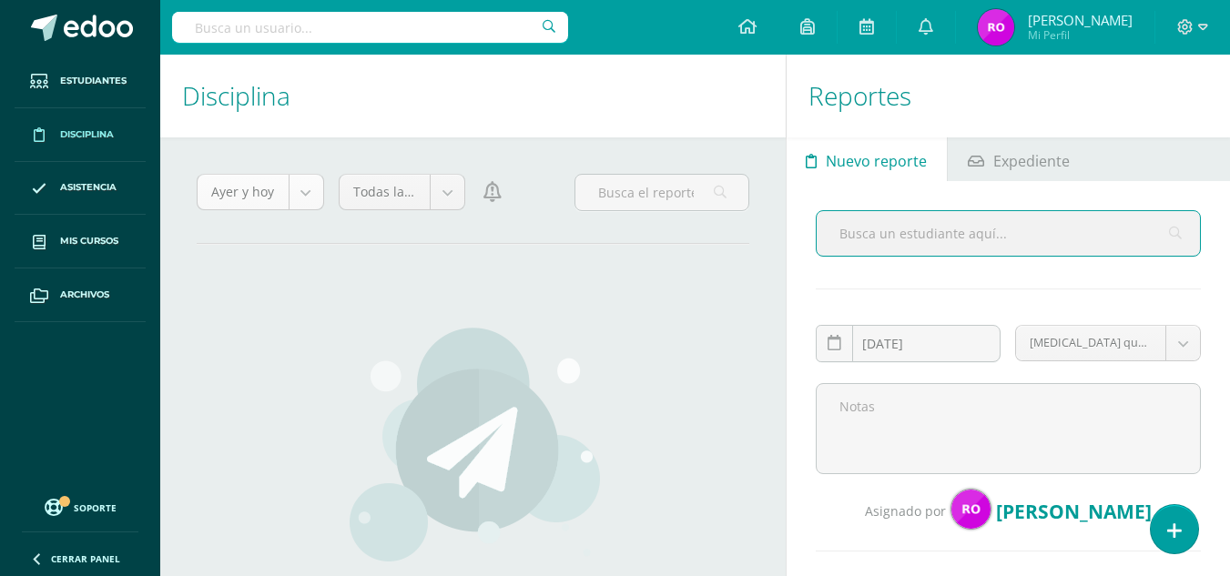
click at [302, 198] on body "Estudiantes Disciplina Asistencia Mis cursos Archivos Soporte Ayuda Reportar un…" at bounding box center [615, 288] width 1230 height 576
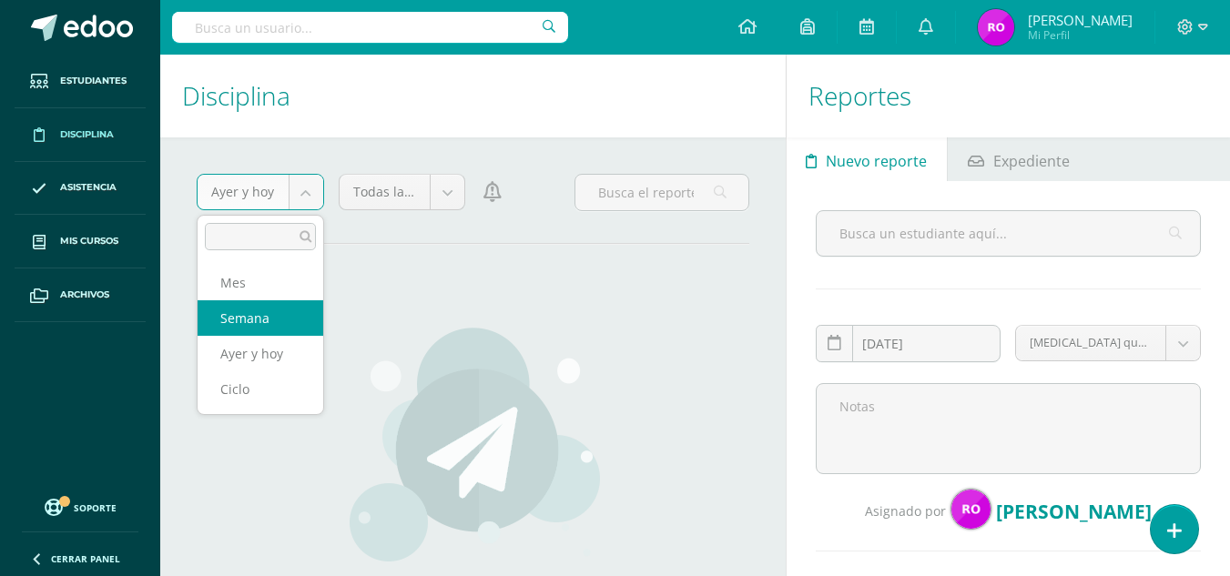
select select "week"
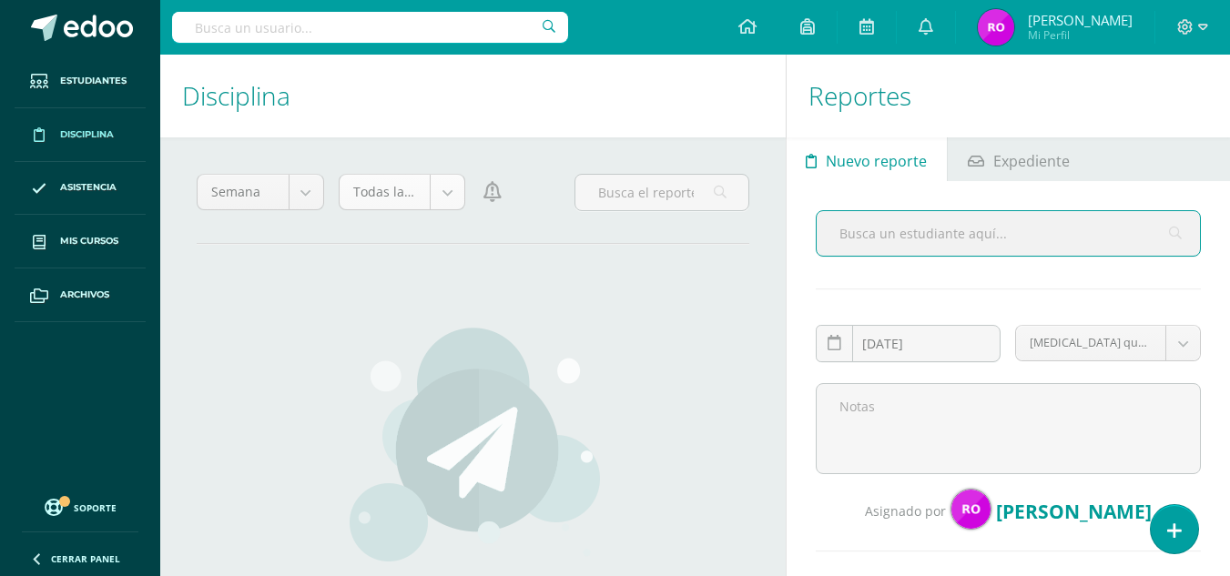
click at [453, 196] on body "Estudiantes Disciplina Asistencia Mis cursos Archivos Soporte Ayuda Reportar un…" at bounding box center [615, 288] width 1230 height 576
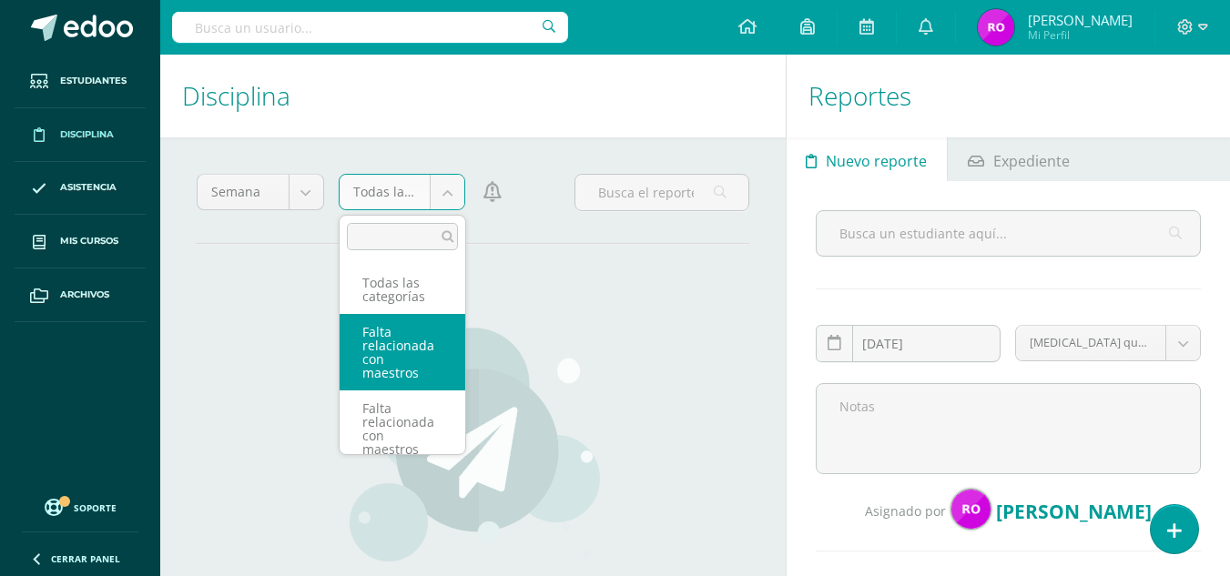
scroll to position [20, 0]
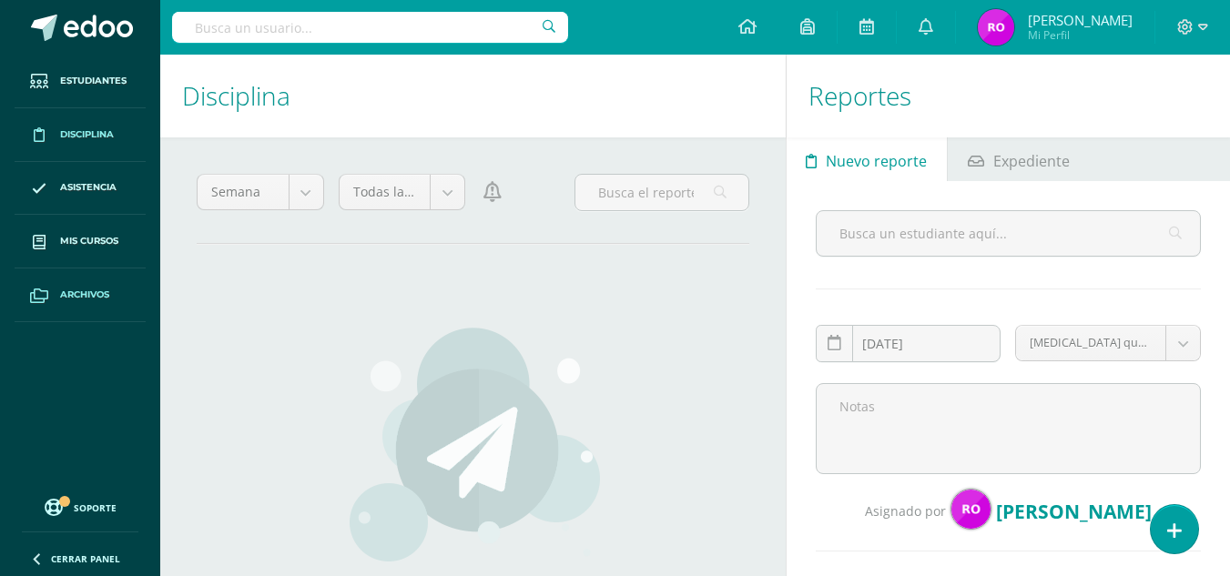
click at [96, 302] on body "Estudiantes Disciplina Asistencia Mis cursos Archivos Soporte Ayuda Reportar un…" at bounding box center [615, 288] width 1230 height 576
